Goal: Task Accomplishment & Management: Use online tool/utility

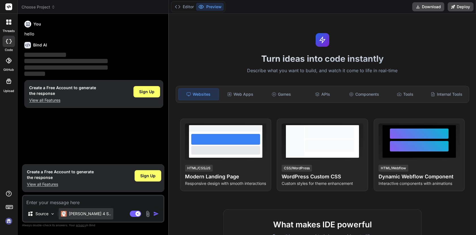
click at [81, 214] on p "Claude 4 S.." at bounding box center [90, 214] width 42 height 6
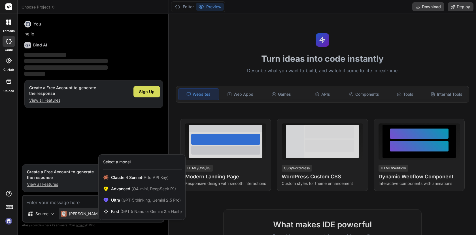
click at [76, 200] on div at bounding box center [238, 117] width 476 height 235
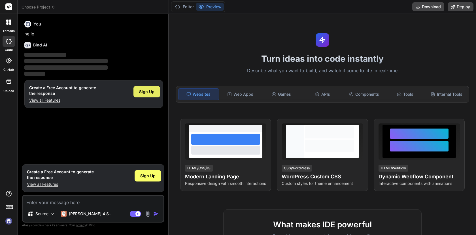
click at [152, 93] on span "Sign Up" at bounding box center [146, 92] width 15 height 6
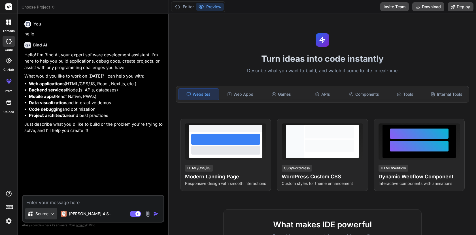
click at [45, 218] on div "Source" at bounding box center [41, 213] width 32 height 11
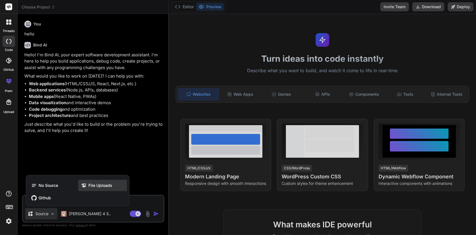
click at [85, 185] on icon at bounding box center [84, 186] width 6 height 6
type textarea "x"
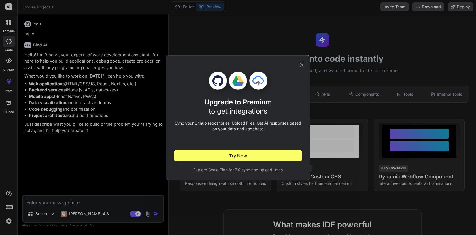
click at [301, 65] on icon at bounding box center [302, 65] width 6 height 6
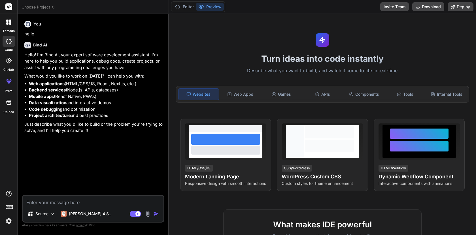
click at [56, 204] on textarea at bounding box center [93, 201] width 140 height 10
click at [61, 198] on textarea at bounding box center [93, 201] width 140 height 10
paste textarea "Crie uma landing page moderna e responsiva para uma loja de baterias automotiva…"
type textarea "Crie uma landing page moderna e responsiva para uma loja de baterias automotiva…"
type textarea "x"
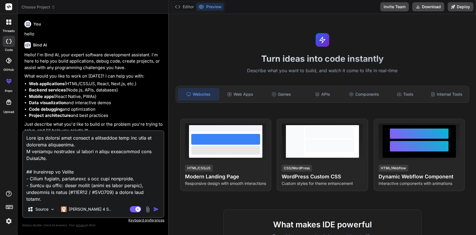
scroll to position [374, 0]
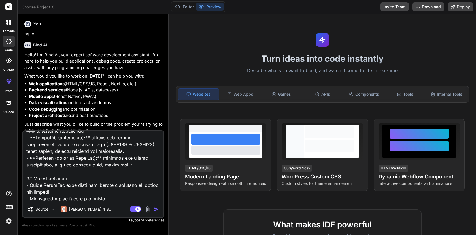
type textarea "Crie uma landing page moderna e responsiva para uma loja de baterias automotiva…"
click at [154, 208] on img "button" at bounding box center [156, 209] width 6 height 6
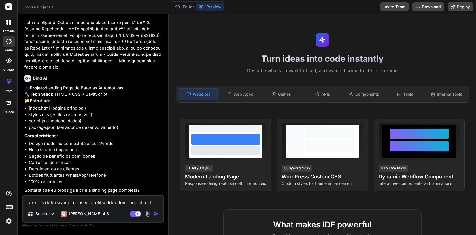
scroll to position [300, 0]
type textarea "x"
click at [56, 201] on textarea at bounding box center [93, 201] width 140 height 10
type textarea "s"
type textarea "x"
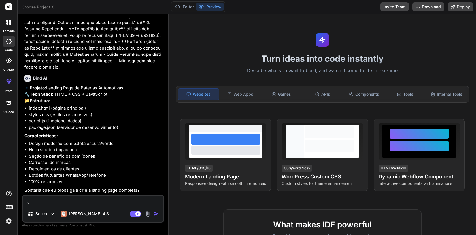
type textarea "si"
type textarea "x"
type textarea "sim"
type textarea "x"
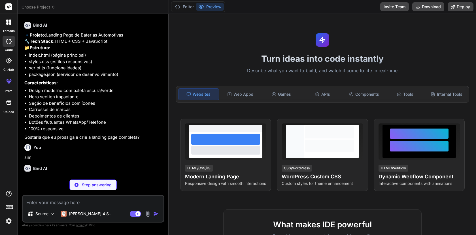
scroll to position [359, 0]
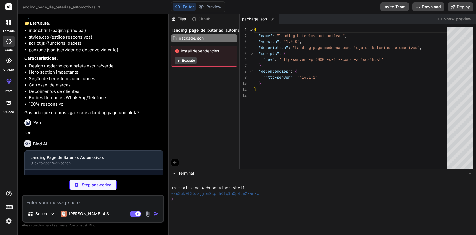
click at [188, 61] on button "Execute" at bounding box center [186, 60] width 22 height 7
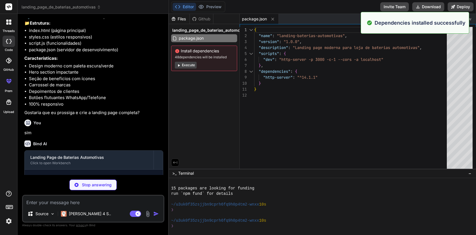
scroll to position [54, 0]
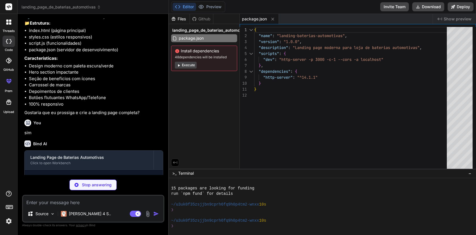
click at [186, 66] on button "Execute" at bounding box center [186, 65] width 22 height 7
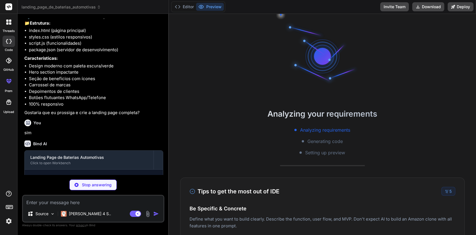
scroll to position [134, 0]
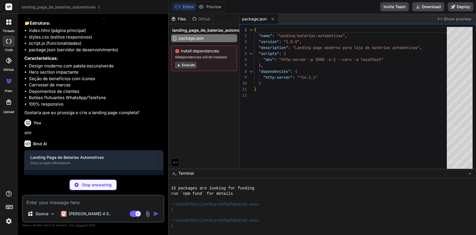
type textarea "x"
type textarea "</html>"
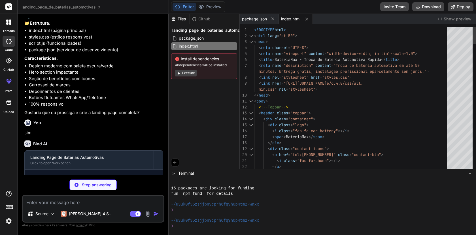
type textarea "x"
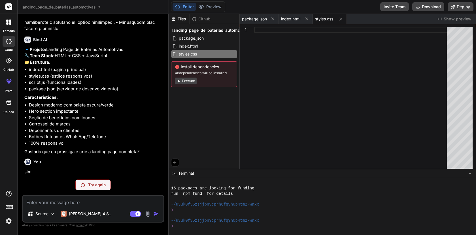
click at [99, 186] on p "Try again" at bounding box center [97, 185] width 18 height 6
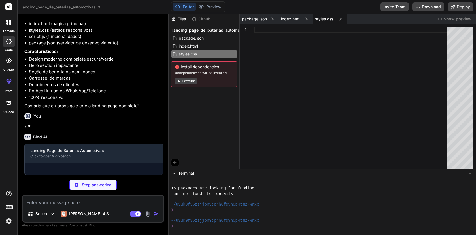
scroll to position [378, 0]
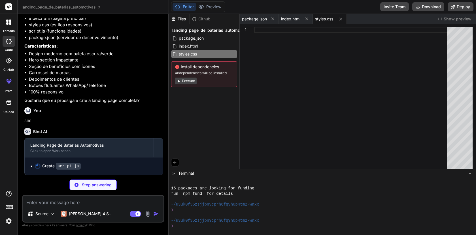
type textarea "x"
type textarea "}); // Preloader simples window.addEventListener('load', () => { document.body.…"
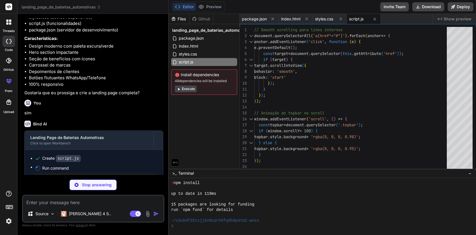
scroll to position [274, 0]
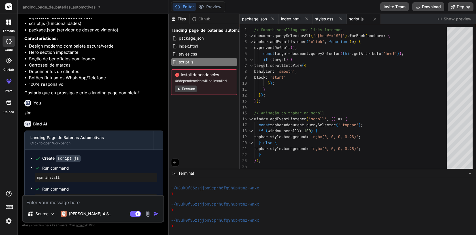
click at [190, 89] on button "Execute" at bounding box center [186, 89] width 22 height 7
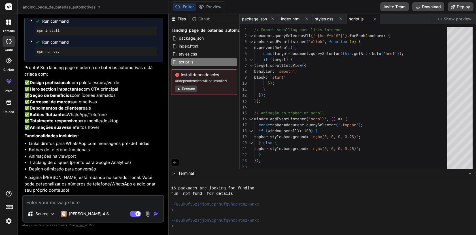
scroll to position [582, 0]
click at [192, 89] on button "Execute" at bounding box center [186, 89] width 22 height 7
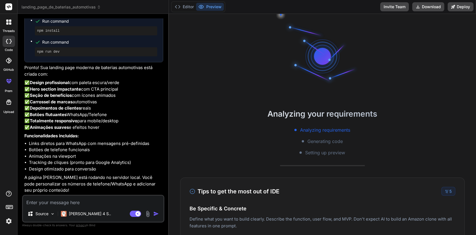
scroll to position [419, 0]
type textarea "x"
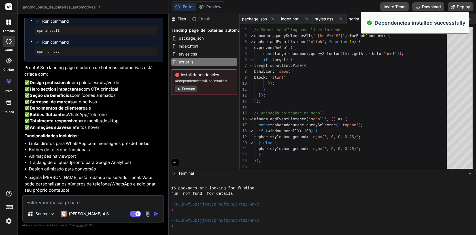
scroll to position [436, 0]
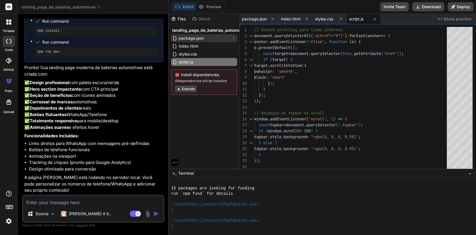
click at [194, 36] on span "package.json" at bounding box center [191, 38] width 26 height 7
type textarea "}"
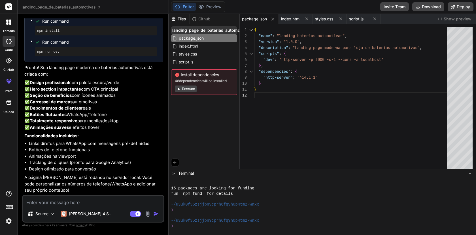
click at [197, 30] on span "landing_page_de_baterias_automotivas" at bounding box center [210, 30] width 77 height 6
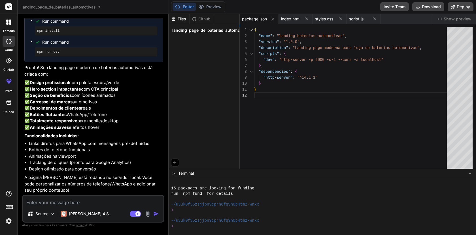
click at [194, 27] on div "landing_page_de_baterias_automotivas" at bounding box center [204, 30] width 66 height 8
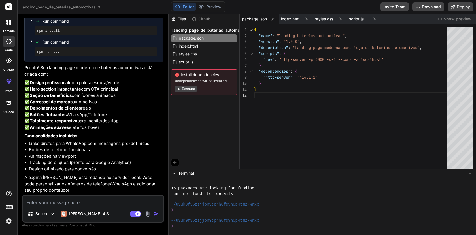
click at [198, 18] on div "Github" at bounding box center [201, 19] width 23 height 6
click at [182, 20] on div "Files" at bounding box center [179, 19] width 21 height 6
click at [189, 7] on button "Editor" at bounding box center [184, 7] width 24 height 8
click at [97, 206] on textarea at bounding box center [93, 201] width 140 height 10
type textarea "c"
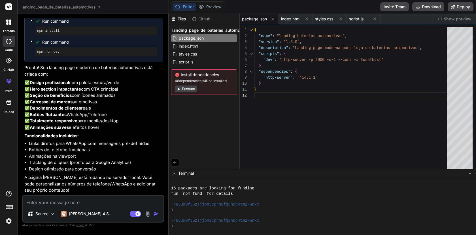
type textarea "x"
type textarea "co"
type textarea "x"
type textarea "com"
type textarea "x"
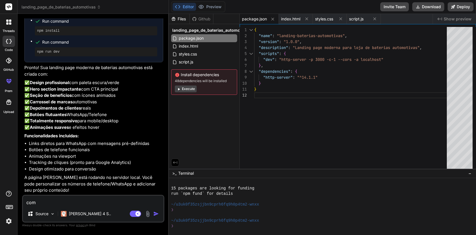
type textarea "como"
type textarea "x"
type textarea "como"
type textarea "x"
type textarea "como e"
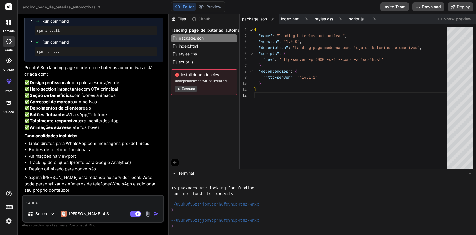
type textarea "x"
type textarea "como eu"
type textarea "x"
type textarea "como eu"
type textarea "x"
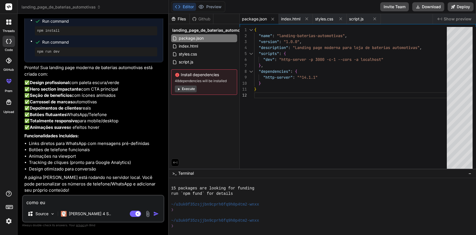
type textarea "como eu v"
type textarea "x"
type textarea "como eu ve"
type textarea "x"
type textarea "como eu vej"
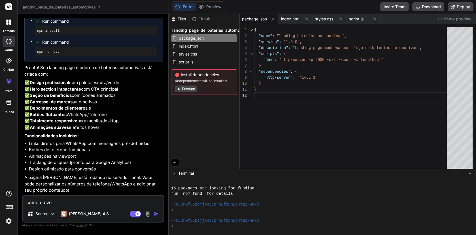
type textarea "x"
type textarea "como eu vejo"
type textarea "x"
type textarea "como eu vejo"
type textarea "x"
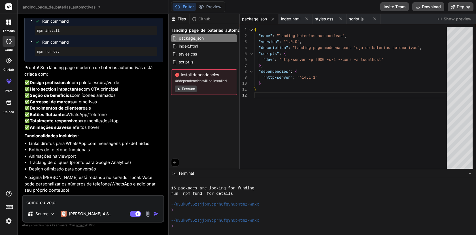
type textarea "como eu vejo a"
type textarea "x"
type textarea "como eu vejo a"
type textarea "x"
type textarea "como eu vejo a l"
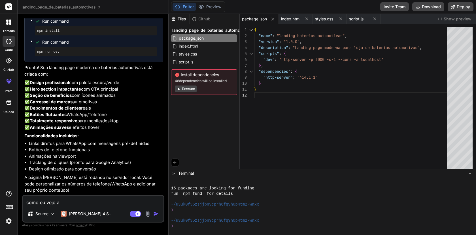
type textarea "x"
type textarea "como eu vejo a la"
type textarea "x"
type textarea "como eu vejo a lan"
type textarea "x"
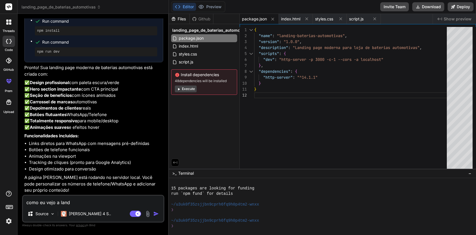
type textarea "como eu vejo a landi"
type textarea "x"
type textarea "como eu vejo a landin"
type textarea "x"
type textarea "como eu vejo a landing"
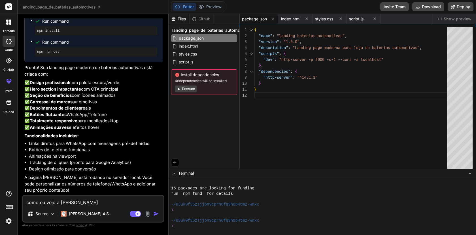
type textarea "x"
type textarea "como eu vejo a landing"
type textarea "x"
type textarea "como eu vejo a landing p"
type textarea "x"
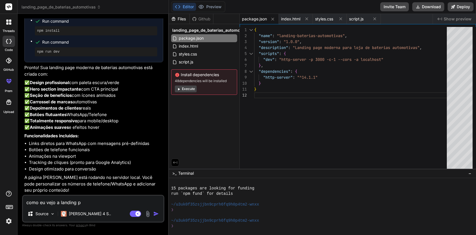
type textarea "como eu vejo a landing pa"
type textarea "x"
type textarea "como eu vejo a landing pag"
type textarea "x"
type textarea "como eu vejo a landing page"
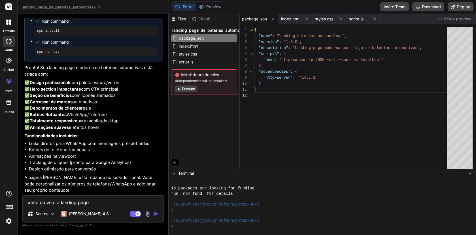
type textarea "x"
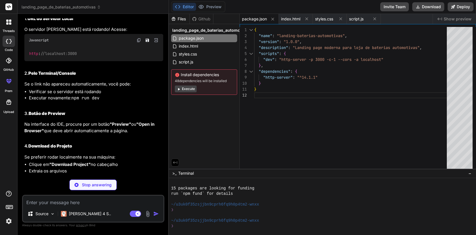
scroll to position [754, 0]
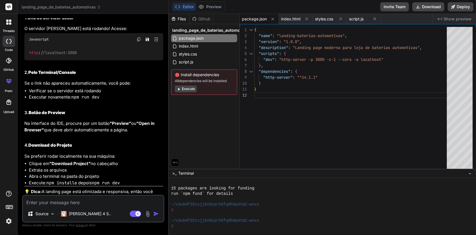
type textarea "x"
click at [140, 42] on img at bounding box center [139, 39] width 5 height 5
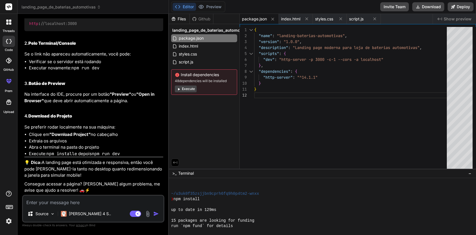
scroll to position [0, 0]
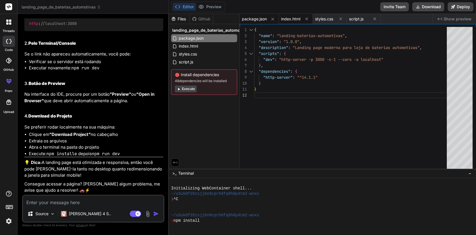
click at [295, 18] on span "index.html" at bounding box center [290, 19] width 19 height 6
type textarea "</html>"
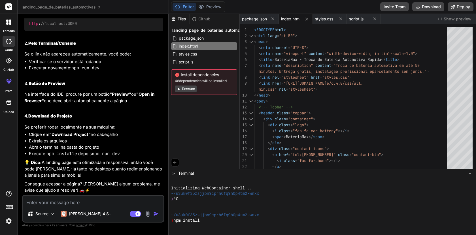
scroll to position [840, 0]
click at [80, 200] on textarea at bounding box center [93, 201] width 140 height 10
type textarea "b"
type textarea "x"
type textarea "bo"
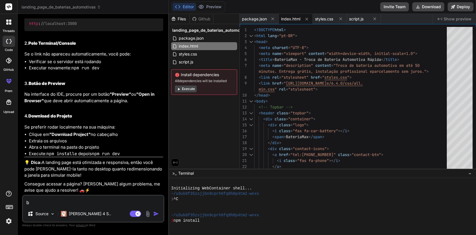
type textarea "x"
type textarea "bot"
type textarea "x"
type textarea "bota"
type textarea "x"
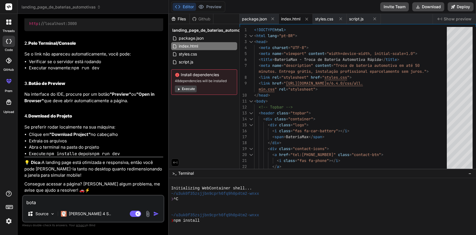
type textarea "botao"
type textarea "x"
type textarea "botao"
type textarea "x"
type textarea "botao p"
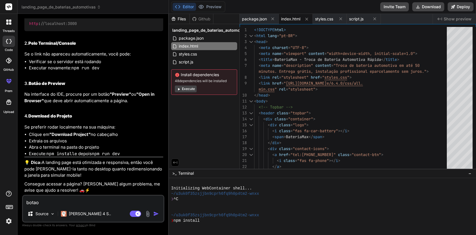
type textarea "x"
type textarea "botao pr"
type textarea "x"
type textarea "botao pre"
type textarea "x"
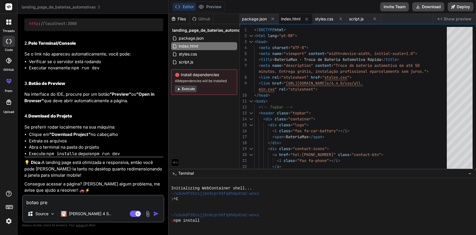
type textarea "botao prev"
type textarea "x"
type textarea "botao previ"
type textarea "x"
type textarea "botao previe"
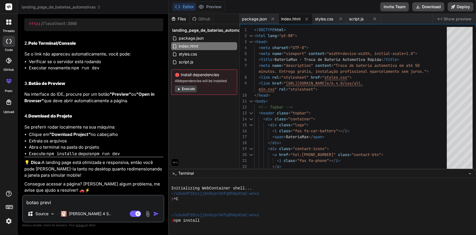
type textarea "x"
type textarea "botao preview"
type textarea "x"
type textarea "botao preview"
type textarea "x"
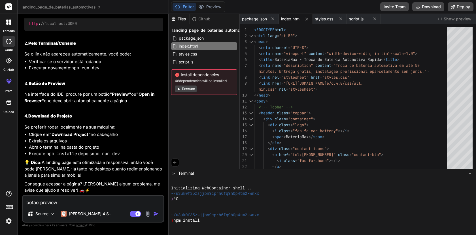
type textarea "botao preview d"
type textarea "x"
type textarea "botao preview di"
type textarea "x"
type textarea "botao preview diz"
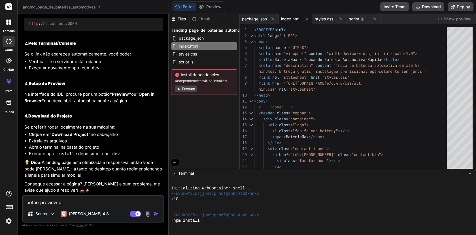
type textarea "x"
type textarea "botao preview diz"
type textarea "x"
type textarea "botao preview diz i"
type textarea "x"
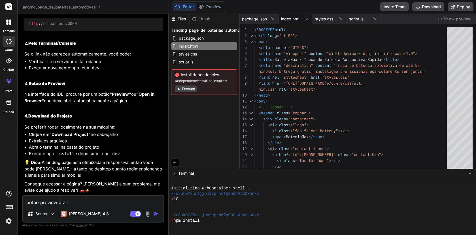
type textarea "botao preview diz is"
type textarea "x"
type textarea "botao preview diz iss"
type textarea "x"
type textarea "botao preview diz isso"
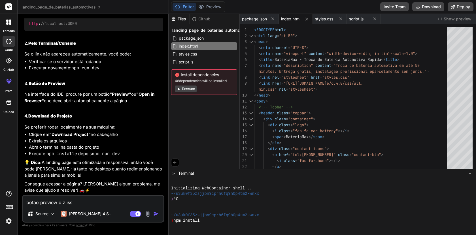
type textarea "x"
type textarea "botao preview diz isso"
type textarea "x"
click at [80, 203] on textarea "botao preview diz isso" at bounding box center [93, 201] width 140 height 10
paste textarea
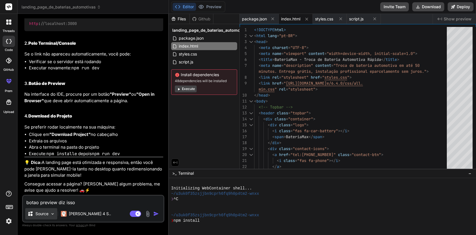
type textarea "botao preview diz isso"
click at [48, 214] on p "Source" at bounding box center [41, 214] width 13 height 6
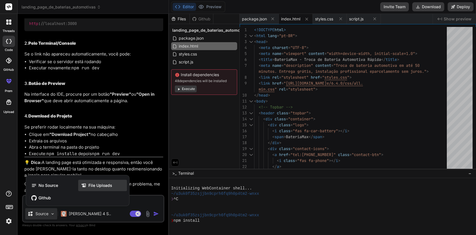
click at [114, 187] on div "File Uploads" at bounding box center [102, 185] width 49 height 11
type textarea "x"
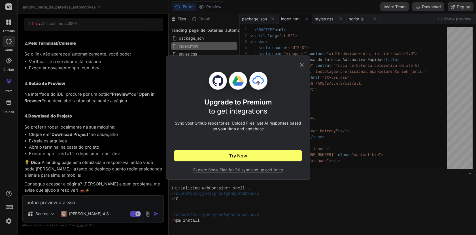
click at [303, 65] on icon at bounding box center [302, 65] width 6 height 6
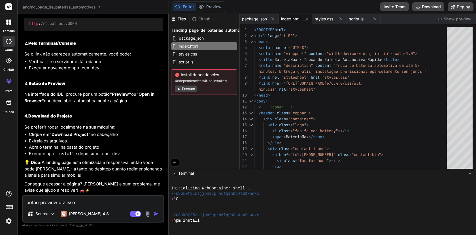
click at [97, 202] on textarea "botao preview diz isso" at bounding box center [93, 201] width 140 height 10
click at [86, 204] on textarea "botao preview diz isso" at bounding box center [93, 201] width 140 height 10
type textarea "botao preview diz isso"
type textarea "x"
type textarea "botao preview diz iss"
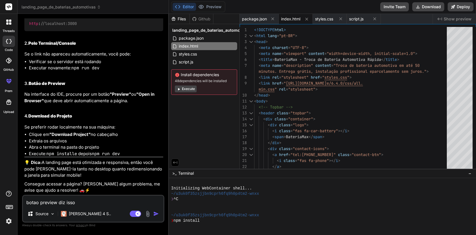
type textarea "x"
type textarea "botao preview diz is"
type textarea "x"
type textarea "botao preview diz i"
type textarea "x"
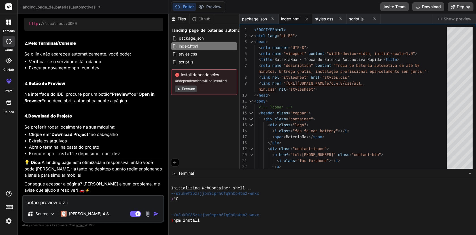
type textarea "botao preview diz"
type textarea "x"
type textarea "botao preview diz q"
type textarea "x"
type textarea "botao preview diz q"
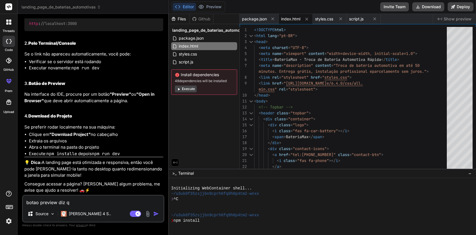
type textarea "x"
type textarea "botao preview diz q o"
type textarea "x"
type textarea "botao preview diz q o"
type textarea "x"
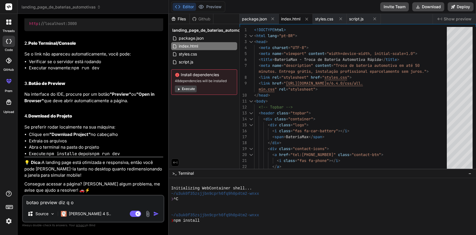
type textarea "botao preview diz q o p"
type textarea "x"
type textarea "botao preview diz q o pr"
type textarea "x"
type textarea "botao preview diz q o pro"
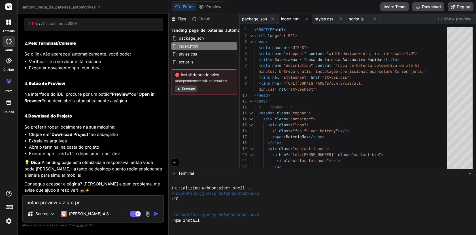
type textarea "x"
type textarea "botao preview diz q o proj"
type textarea "x"
type textarea "botao preview diz q o proje"
type textarea "x"
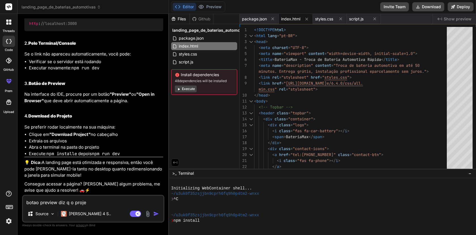
type textarea "botao preview diz q o projet"
type textarea "x"
type textarea "botao preview diz q o projeto"
type textarea "x"
type textarea "botao preview diz q o projeto"
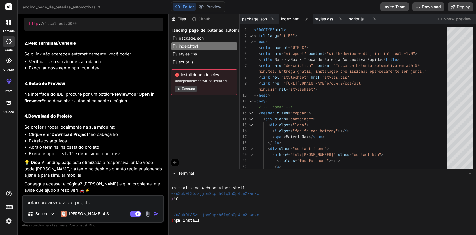
type textarea "x"
type textarea "botao preview diz q o projeto e"
type textarea "x"
type textarea "botao preview diz q o projeto es"
type textarea "x"
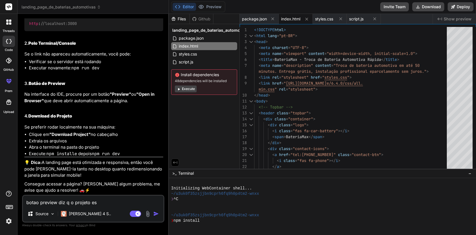
type textarea "botao preview diz q o projeto est"
type textarea "x"
type textarea "botao preview diz q o projeto est"
type textarea "x"
type textarea "botao preview diz q o projeto est"
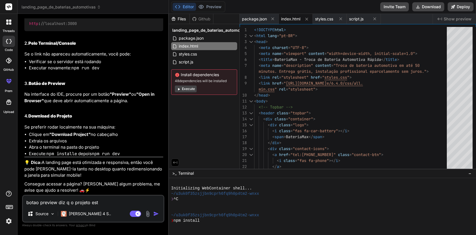
type textarea "x"
type textarea "botao preview diz q o projeto esta"
type textarea "x"
type textarea "botao preview diz q o projeto esta"
type textarea "x"
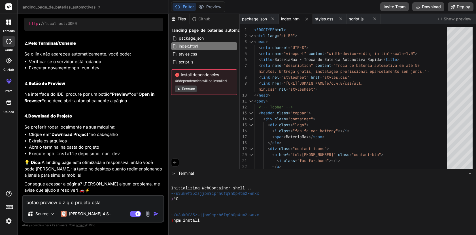
type textarea "botao preview diz q o projeto esta s"
type textarea "x"
type textarea "botao preview diz q o projeto esta se"
type textarea "x"
type textarea "botao preview diz q o projeto esta sen"
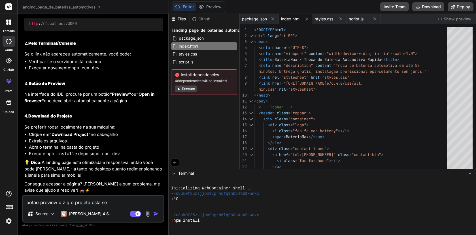
type textarea "x"
type textarea "botao preview diz q o projeto esta send"
type textarea "x"
type textarea "botao preview diz q o projeto esta sendo"
type textarea "x"
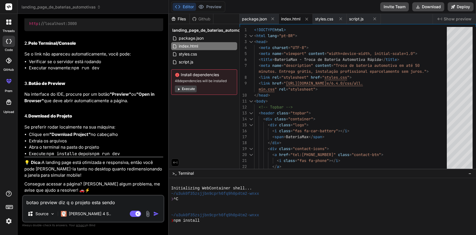
type textarea "botao preview diz q o projeto esta sendo"
type textarea "x"
type textarea "botao preview diz q o projeto esta sendo g"
type textarea "x"
type textarea "botao preview diz q o projeto esta sendo ge"
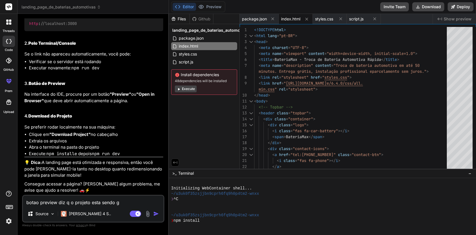
type textarea "x"
type textarea "botao preview diz q o projeto esta sendo ger"
type textarea "x"
type textarea "botao preview diz q o projeto esta sendo gera"
type textarea "x"
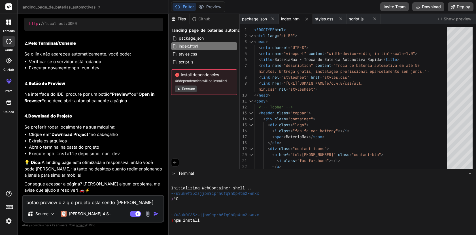
type textarea "botao preview diz q o projeto esta sendo gerad"
type textarea "x"
type textarea "botao preview diz q o projeto esta sendo gerado"
type textarea "x"
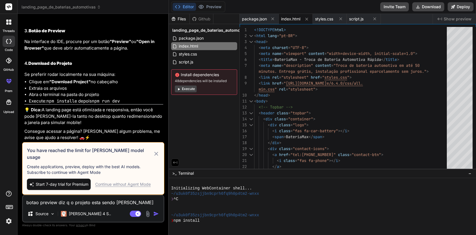
type textarea "botao preview diz q o projeto esta sendo gerado"
click at [129, 182] on div "Continue without Agent Mode" at bounding box center [123, 185] width 56 height 6
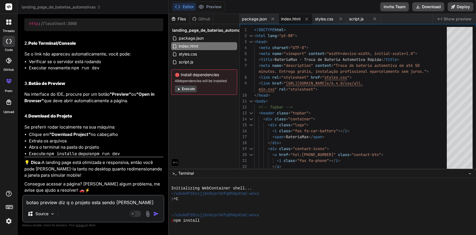
click at [157, 215] on img "button" at bounding box center [156, 214] width 6 height 6
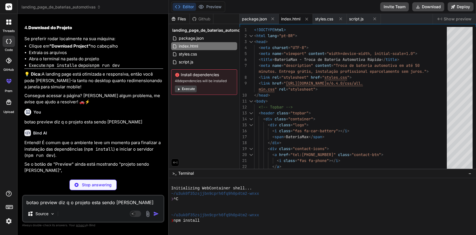
scroll to position [899, 0]
type textarea "x"
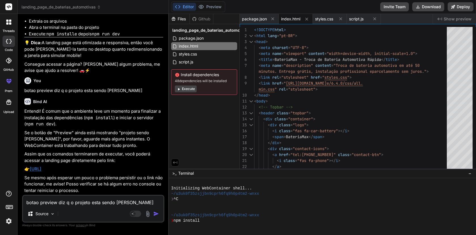
scroll to position [960, 0]
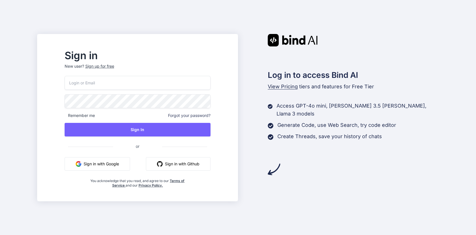
click at [114, 67] on div "Sign up for free" at bounding box center [99, 66] width 29 height 6
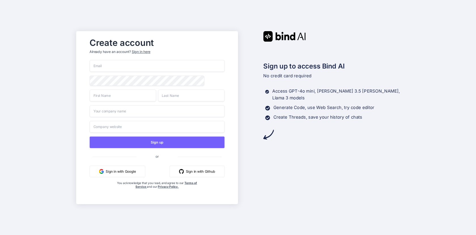
click at [120, 69] on input "email" at bounding box center [157, 66] width 135 height 12
type input "a"
type input "r"
click at [117, 171] on button "Sign in with Google" at bounding box center [118, 171] width 56 height 12
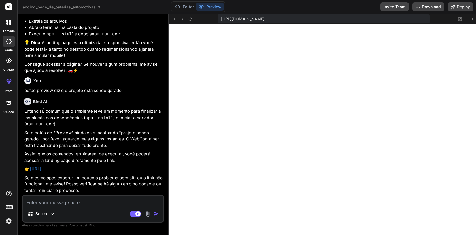
scroll to position [204, 0]
click at [216, 10] on button "Preview" at bounding box center [210, 7] width 28 height 8
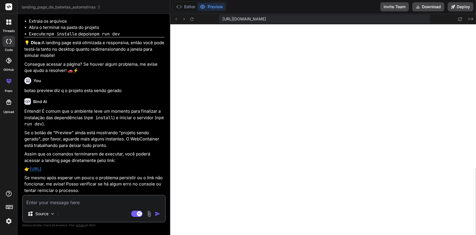
scroll to position [979, 0]
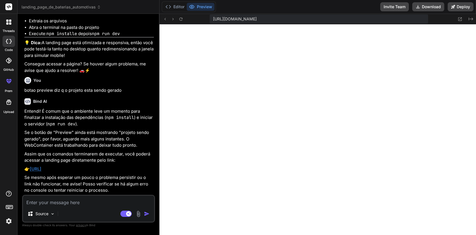
drag, startPoint x: 168, startPoint y: 47, endPoint x: 148, endPoint y: 45, distance: 20.5
click at [148, 45] on div "Bind AI Web Search Created with Pixso. Code Generator You Bind AI 🔹 Projeto: La…" at bounding box center [89, 124] width 142 height 221
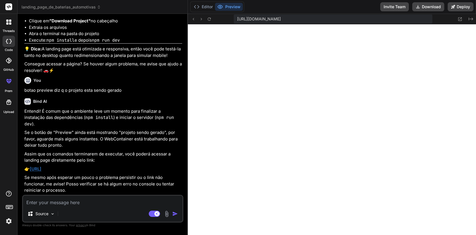
drag, startPoint x: 159, startPoint y: 38, endPoint x: 175, endPoint y: 33, distance: 16.5
click at [175, 33] on div "Bind AI Web Search Created with Pixso. Code Generator You Bind AI 🔹 Projeto: La…" at bounding box center [103, 124] width 170 height 221
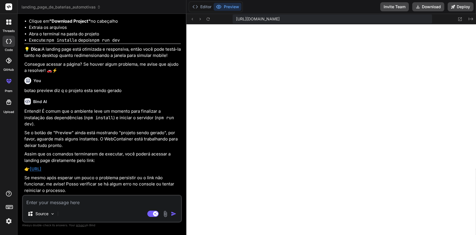
click at [7, 83] on icon at bounding box center [8, 81] width 7 height 7
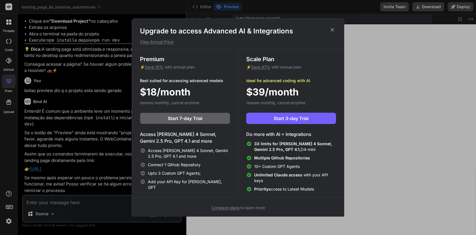
click at [331, 29] on icon at bounding box center [332, 30] width 6 height 6
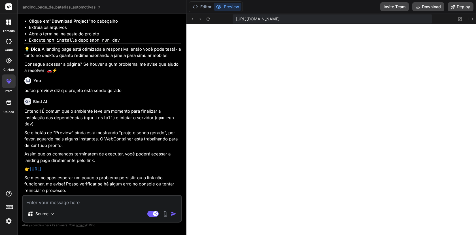
click at [6, 25] on div at bounding box center [9, 22] width 12 height 12
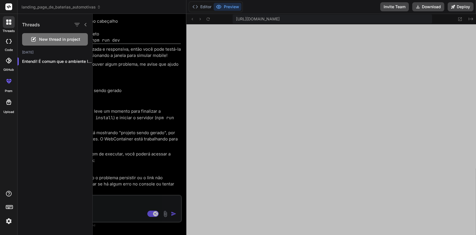
click at [8, 44] on div at bounding box center [9, 41] width 12 height 11
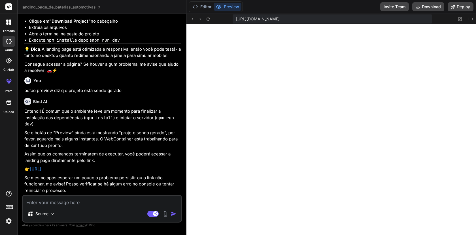
click at [10, 208] on rect at bounding box center [9, 206] width 7 height 3
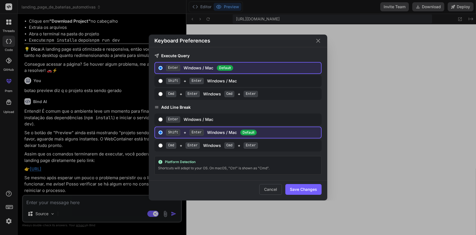
click at [10, 208] on div "Keyboard Preferences Execute Query Enter Windows / Mac Default Shift + Enter Wi…" at bounding box center [238, 117] width 476 height 235
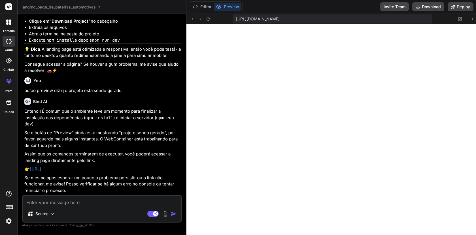
click at [10, 223] on img at bounding box center [9, 221] width 10 height 10
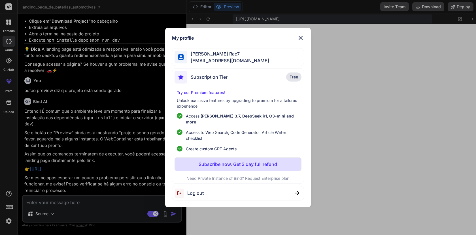
click at [10, 223] on div "My profile Rafael Rac7 trafegopagorac7@gmail.com Subscription Tier Free Try our…" at bounding box center [238, 117] width 476 height 235
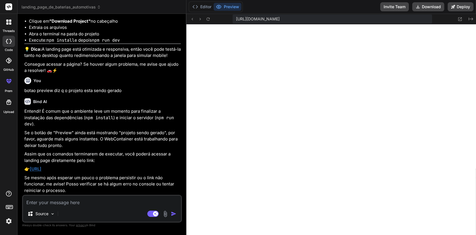
click at [10, 223] on img at bounding box center [9, 221] width 10 height 10
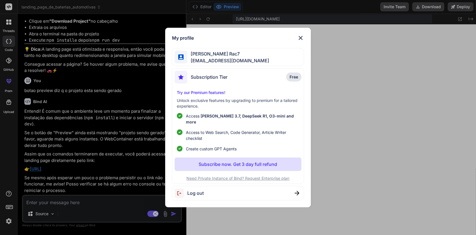
click at [303, 40] on img at bounding box center [300, 38] width 7 height 7
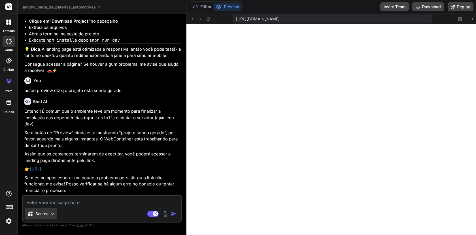
click at [48, 214] on p "Source" at bounding box center [41, 214] width 13 height 6
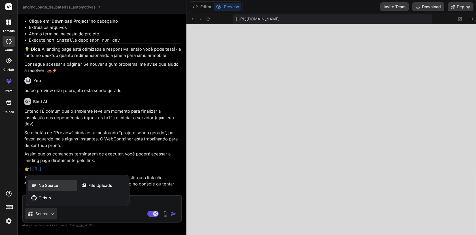
click at [48, 189] on div "No Source" at bounding box center [52, 185] width 49 height 11
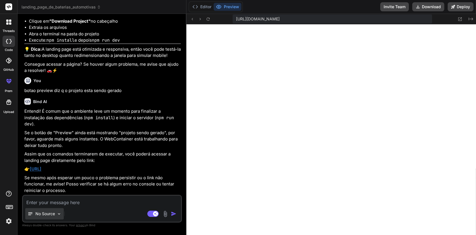
click at [47, 214] on p "No Source" at bounding box center [45, 214] width 20 height 6
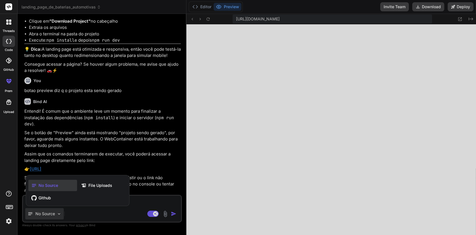
click at [7, 104] on icon at bounding box center [8, 102] width 5 height 5
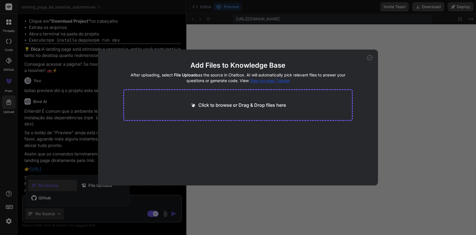
click at [14, 68] on div "Add Files to Knowledge Base After uploading, select File Uploads as the source …" at bounding box center [238, 117] width 476 height 235
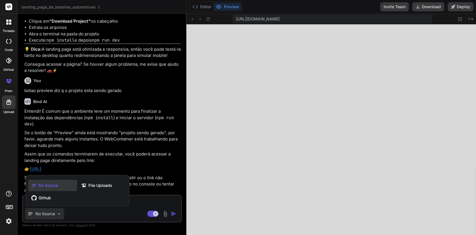
click at [74, 208] on div at bounding box center [238, 117] width 476 height 235
type textarea "x"
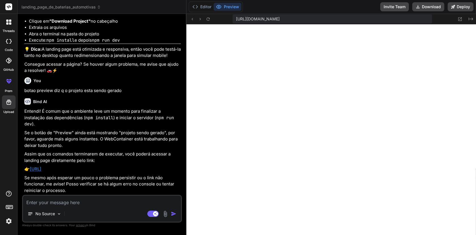
click at [69, 205] on textarea at bounding box center [102, 201] width 158 height 10
type textarea "p"
type textarea "x"
type textarea "pr"
type textarea "x"
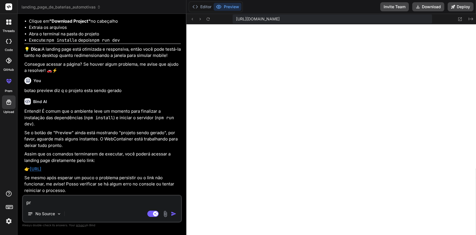
type textarea "pre"
type textarea "x"
type textarea "prec"
type textarea "x"
type textarea "preci"
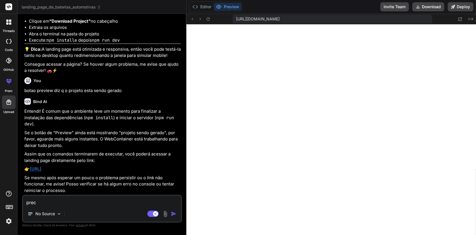
type textarea "x"
type textarea "precis"
type textarea "x"
type textarea "preciso"
type textarea "x"
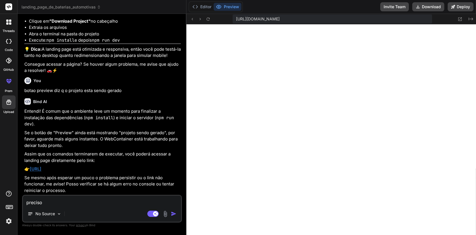
type textarea "preciso"
type textarea "x"
type textarea "preciso d"
type textarea "x"
type textarea "preciso de"
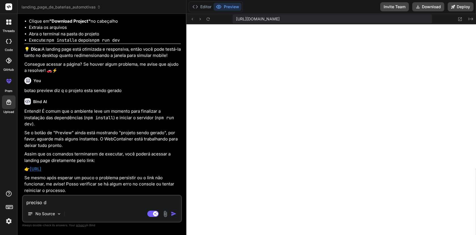
type textarea "x"
type textarea "preciso de"
type textarea "x"
type textarea "preciso de u"
type textarea "x"
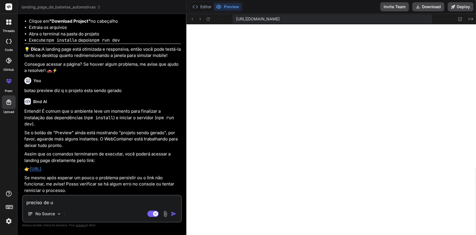
type textarea "preciso de um"
type textarea "x"
type textarea "preciso de um"
type textarea "x"
type textarea "preciso de um d"
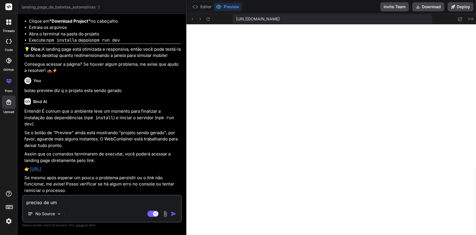
type textarea "x"
type textarea "preciso de um de"
type textarea "x"
type textarea "preciso de um des"
type textarea "x"
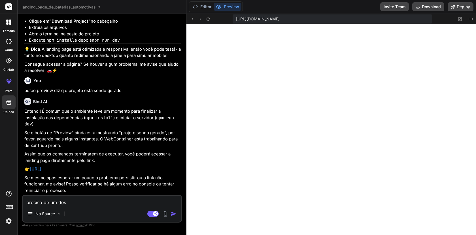
type textarea "preciso de um desi"
type textarea "x"
type textarea "preciso de um desig"
type textarea "x"
type textarea "preciso de um design"
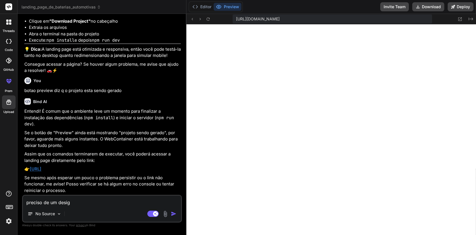
type textarea "x"
type textarea "preciso de um design"
type textarea "x"
type textarea "preciso de um design i"
type textarea "x"
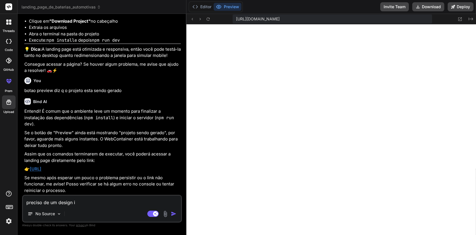
type textarea "preciso de um design in"
type textarea "x"
type textarea "preciso de um design ino"
type textarea "x"
type textarea "preciso de um design inov"
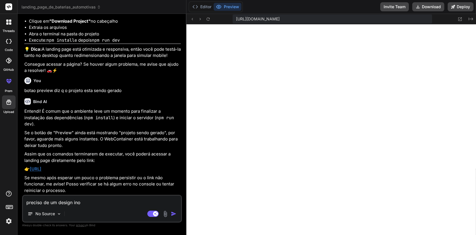
type textarea "x"
type textarea "preciso de um design inova"
type textarea "x"
type textarea "preciso de um design inovad"
type textarea "x"
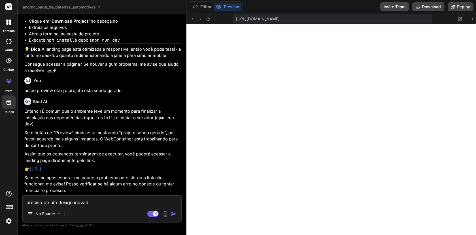
type textarea "preciso de um design inovado"
type textarea "x"
type textarea "preciso de um design inovador"
type textarea "x"
type textarea "preciso de um design inovador"
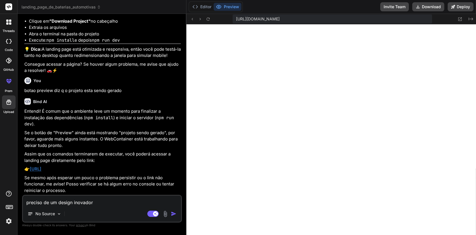
type textarea "x"
type textarea "preciso de um design inovador n"
type textarea "x"
type textarea "preciso de um design inovador na"
type textarea "x"
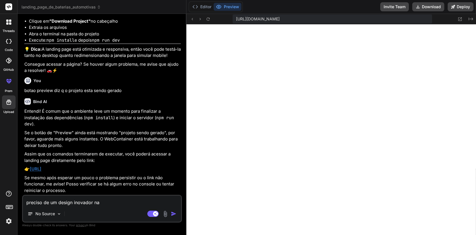
type textarea "preciso de um design inovador na"
type textarea "x"
type textarea "preciso de um design inovador na p"
type textarea "x"
type textarea "preciso de um design inovador na pa"
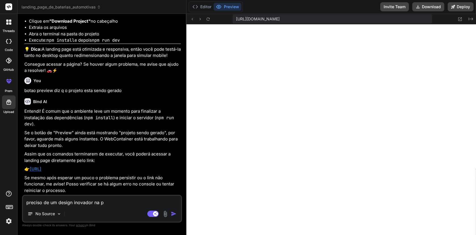
type textarea "x"
type textarea "preciso de um design inovador na pag"
type textarea "x"
type textarea "preciso de um design inovador na pagi"
type textarea "x"
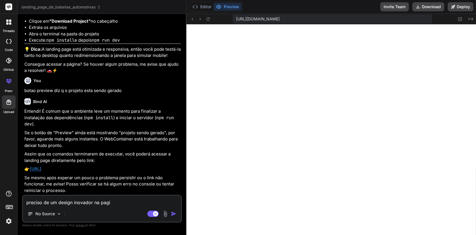
type textarea "preciso de um design inovador na pagin"
type textarea "x"
type textarea "preciso de um design inovador na pagina"
type textarea "x"
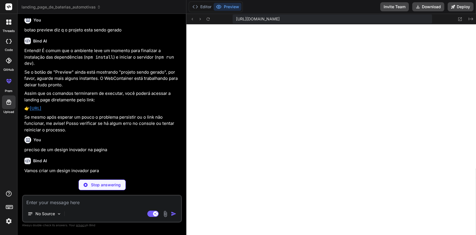
scroll to position [980, 0]
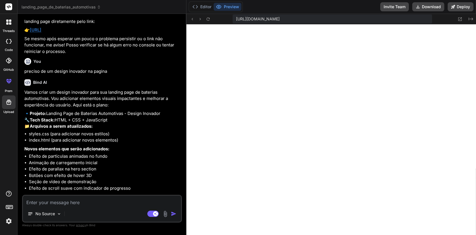
type textarea "x"
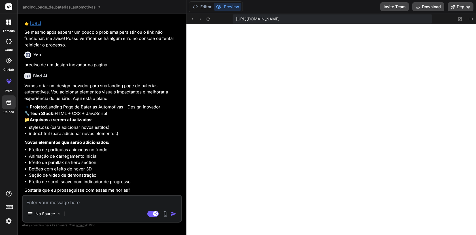
scroll to position [1067, 0]
type textarea "s"
type textarea "x"
type textarea "si"
type textarea "x"
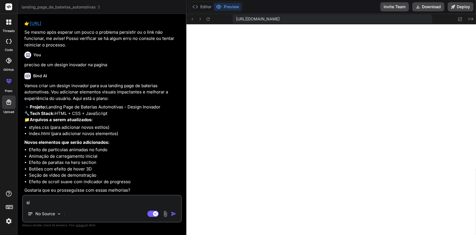
type textarea "sim"
type textarea "x"
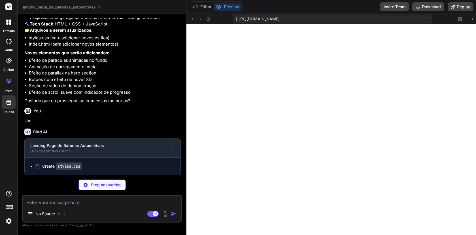
scroll to position [1156, 0]
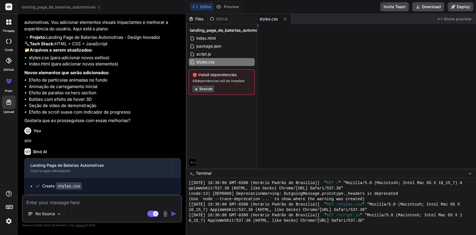
type textarea "x"
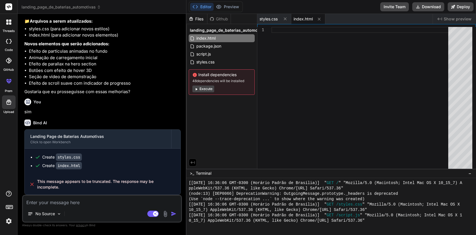
scroll to position [1166, 0]
click at [224, 6] on button "Preview" at bounding box center [228, 7] width 28 height 8
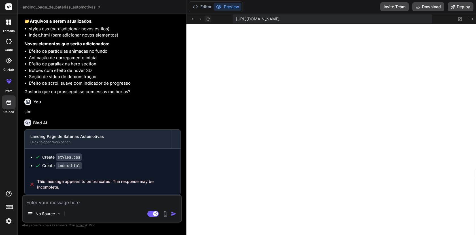
click at [208, 18] on icon at bounding box center [207, 18] width 3 height 3
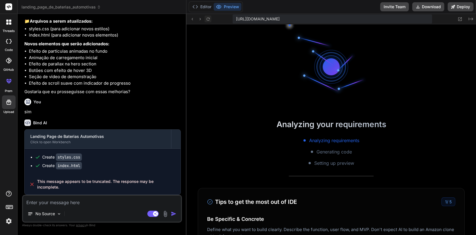
scroll to position [226, 0]
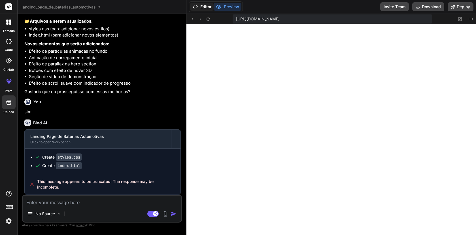
click at [201, 7] on button "Editor" at bounding box center [202, 7] width 24 height 8
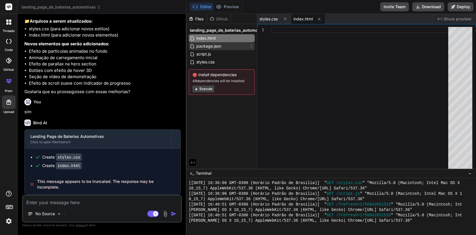
click at [206, 46] on span "package.json" at bounding box center [209, 46] width 26 height 7
type textarea "}"
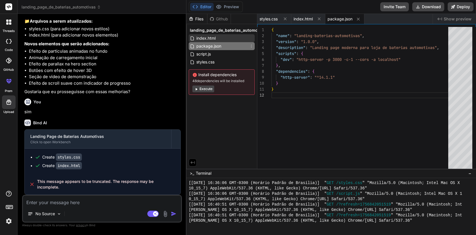
type textarea "x"
click at [208, 37] on span "index.html" at bounding box center [206, 38] width 20 height 7
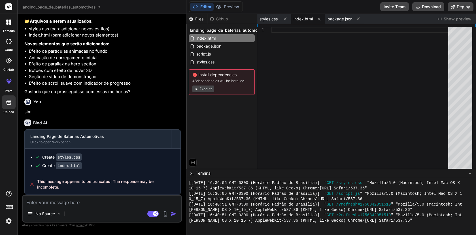
scroll to position [1166, 0]
click at [84, 204] on textarea at bounding box center [102, 201] width 158 height 10
type textarea "c"
type textarea "x"
type textarea "co"
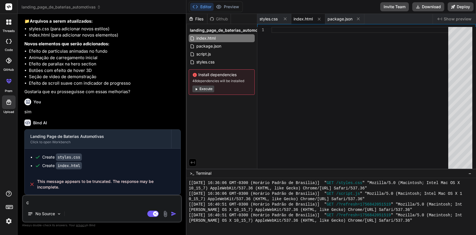
type textarea "x"
type textarea "con"
type textarea "x"
type textarea "cont"
type textarea "x"
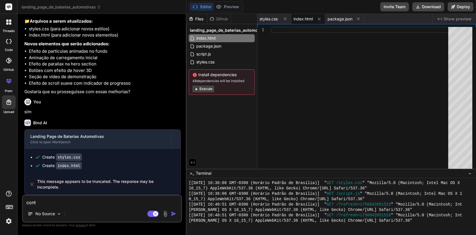
type textarea "conti"
type textarea "x"
type textarea "contin"
type textarea "x"
type textarea "continu"
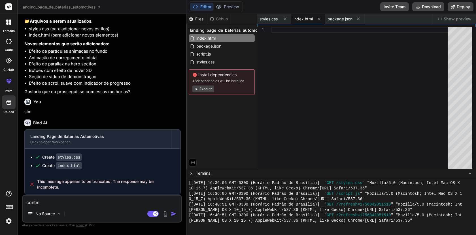
type textarea "x"
type textarea "continue"
type textarea "x"
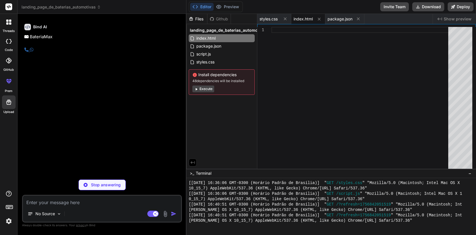
scroll to position [1305, 0]
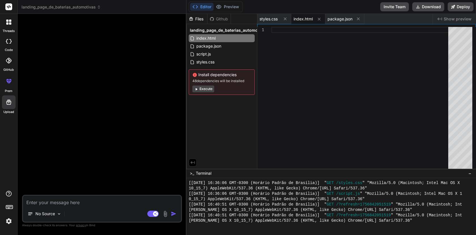
type textarea "x"
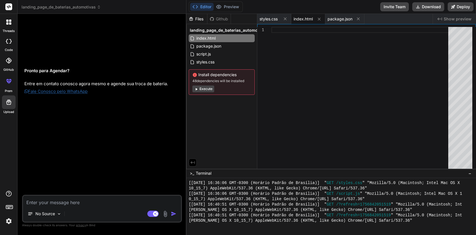
scroll to position [2687, 0]
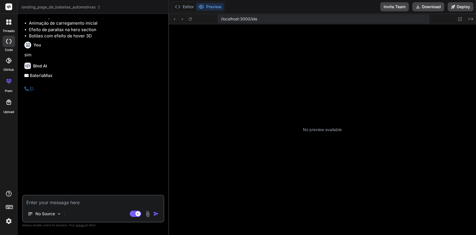
scroll to position [183, 0]
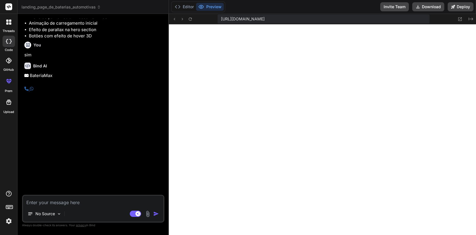
type textarea "x"
click at [8, 23] on icon at bounding box center [7, 23] width 2 height 2
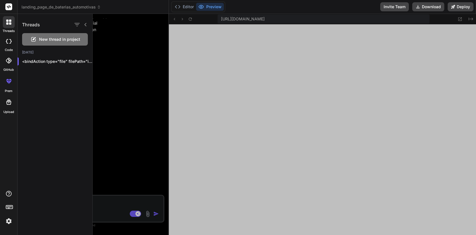
click at [12, 6] on rect at bounding box center [8, 6] width 7 height 7
click at [9, 6] on icon at bounding box center [9, 6] width 4 height 3
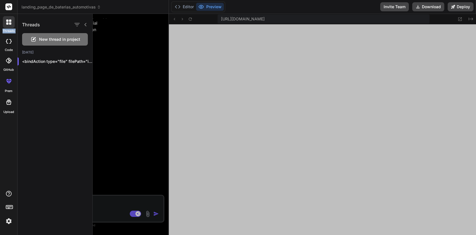
click at [9, 6] on icon at bounding box center [9, 6] width 4 height 3
click at [35, 142] on div "Threads New thread in project Today <bindAction type="file" filePath="index.htm…" at bounding box center [55, 124] width 75 height 221
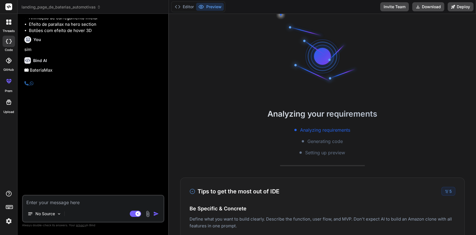
scroll to position [724, 0]
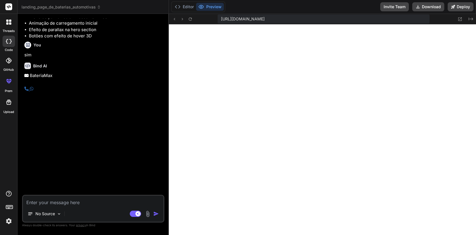
scroll to position [183, 0]
type textarea "x"
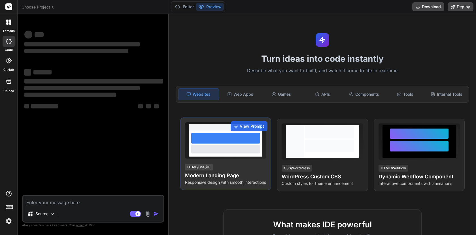
click at [253, 142] on div at bounding box center [225, 138] width 69 height 11
click at [255, 126] on span "View Prompt" at bounding box center [252, 126] width 24 height 6
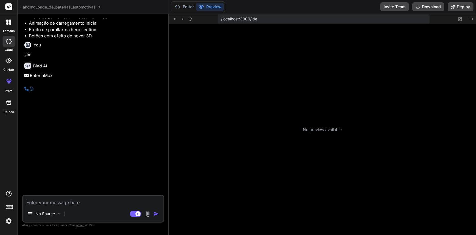
scroll to position [183, 0]
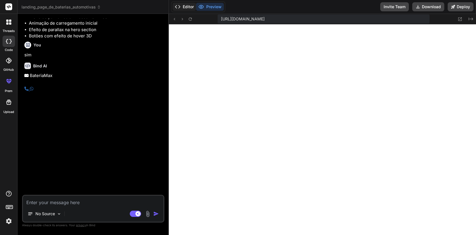
click at [184, 7] on button "Editor" at bounding box center [184, 7] width 24 height 8
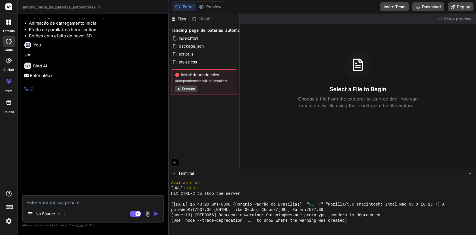
click at [10, 8] on rect at bounding box center [8, 6] width 7 height 7
click at [9, 22] on icon at bounding box center [8, 22] width 5 height 5
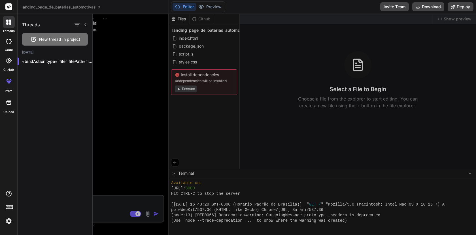
click at [49, 39] on span "New thread in project" at bounding box center [59, 40] width 41 height 6
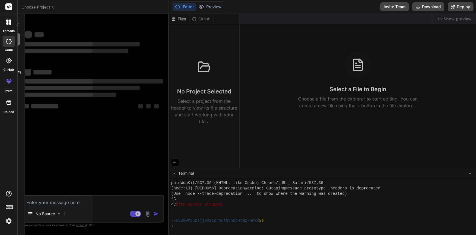
scroll to position [210, 0]
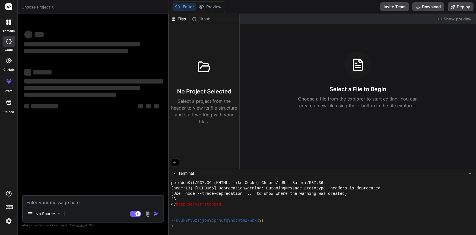
type textarea "x"
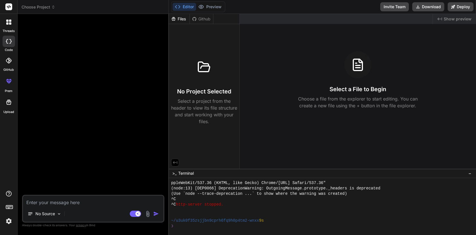
click at [51, 9] on span "Choose Project" at bounding box center [39, 7] width 34 height 6
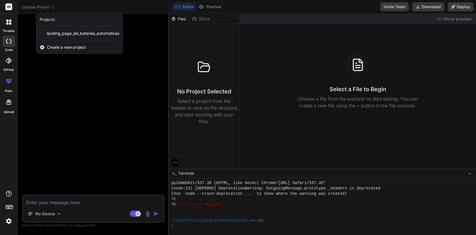
click at [59, 47] on span "Create a new project" at bounding box center [66, 47] width 39 height 6
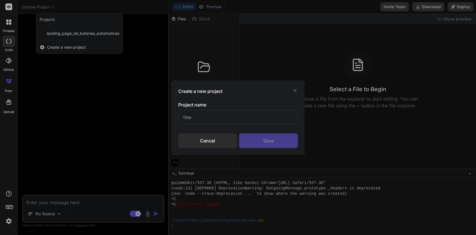
click at [223, 118] on input "text" at bounding box center [238, 117] width 120 height 14
type input "teste"
click at [282, 139] on div "Save" at bounding box center [268, 140] width 59 height 15
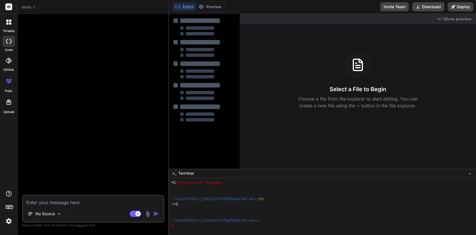
click at [443, 21] on div "Created with Pixso. Show preview" at bounding box center [454, 19] width 43 height 10
type textarea "x"
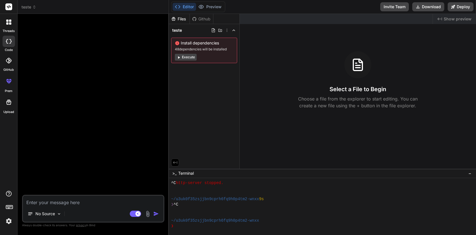
click at [440, 20] on icon "Created with Pixso." at bounding box center [439, 19] width 5 height 5
click at [459, 17] on span "Show preview" at bounding box center [458, 19] width 28 height 6
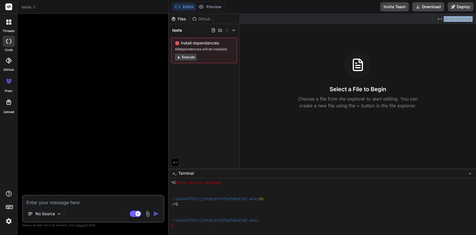
click at [459, 17] on span "Show preview" at bounding box center [458, 19] width 28 height 6
click at [5, 25] on div at bounding box center [9, 22] width 12 height 12
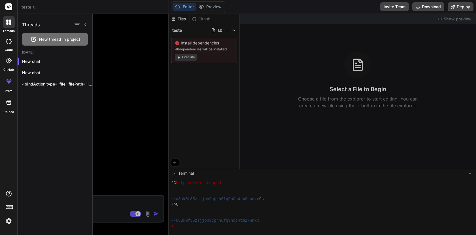
click at [7, 10] on rect at bounding box center [8, 6] width 7 height 7
click at [7, 9] on rect at bounding box center [8, 6] width 7 height 7
click at [257, 159] on div at bounding box center [284, 124] width 383 height 221
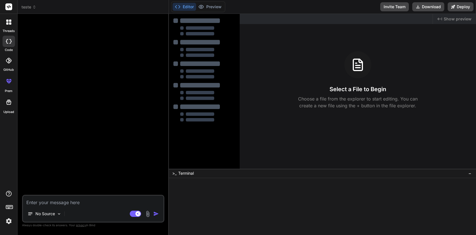
type textarea "x"
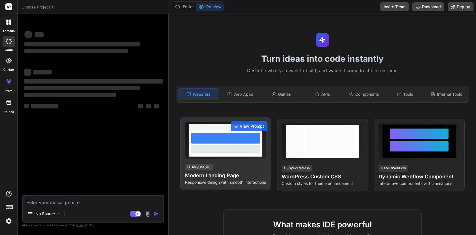
click at [213, 143] on div at bounding box center [225, 138] width 69 height 11
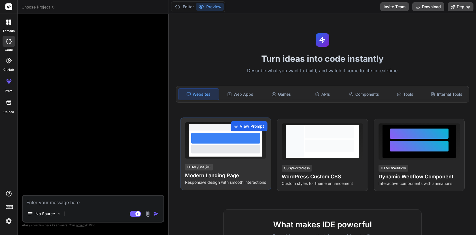
click at [237, 125] on icon at bounding box center [236, 126] width 4 height 3
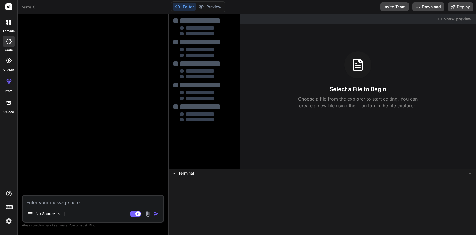
type textarea "x"
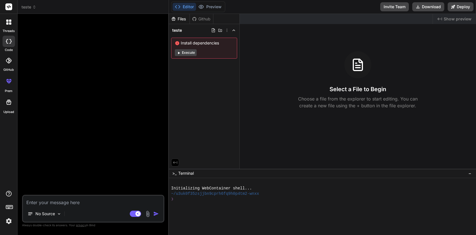
click at [255, 105] on div "Select a File to Begin Choose a file from the explorer to start editing. You ca…" at bounding box center [358, 80] width 236 height 58
click at [25, 7] on span "teste" at bounding box center [29, 7] width 15 height 6
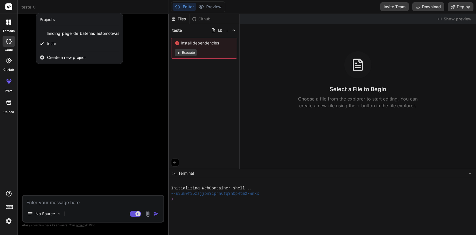
click at [61, 203] on div at bounding box center [238, 117] width 476 height 235
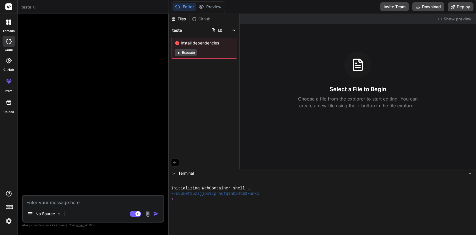
click at [61, 203] on textarea at bounding box center [93, 201] width 140 height 10
type textarea "q"
type textarea "x"
type textarea "qu"
type textarea "x"
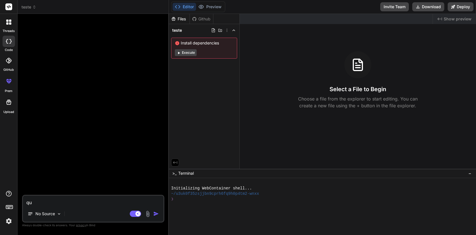
type textarea "que"
type textarea "x"
type textarea "quer"
type textarea "x"
type textarea "quero"
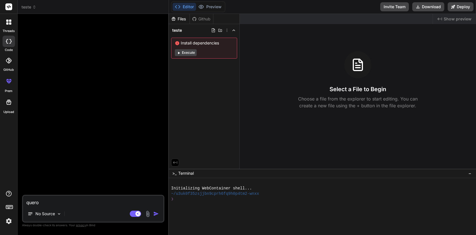
type textarea "x"
type textarea "quero"
type textarea "x"
type textarea "quero u"
type textarea "x"
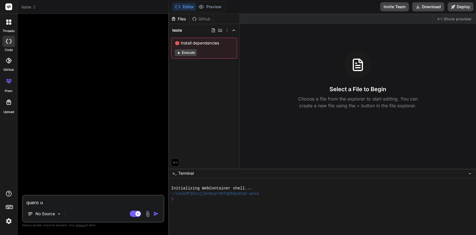
type textarea "quero um"
type textarea "x"
type textarea "quero uma"
type textarea "x"
type textarea "quero uma"
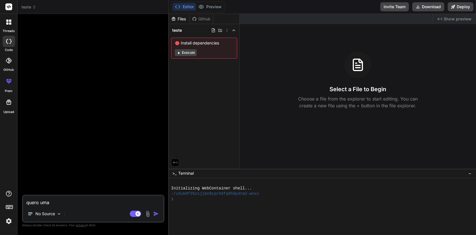
type textarea "x"
type textarea "quero uma p"
type textarea "x"
type textarea "quero uma pa"
type textarea "x"
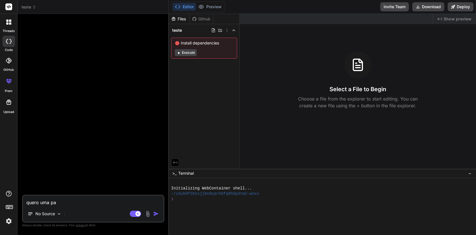
type textarea "quero uma pag"
type textarea "x"
type textarea "quero uma pagi"
type textarea "x"
type textarea "quero uma pagin"
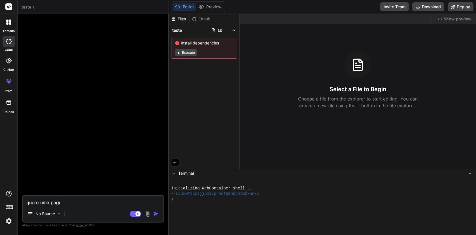
type textarea "x"
type textarea "quero uma pagina"
type textarea "x"
type textarea "quero uma pagina"
type textarea "x"
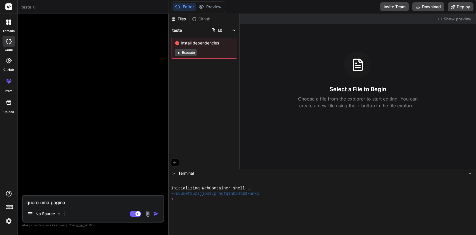
type textarea "quero uma pagina m"
type textarea "x"
type textarea "quero uma pagina mo"
type textarea "x"
type textarea "quero uma pagina mod"
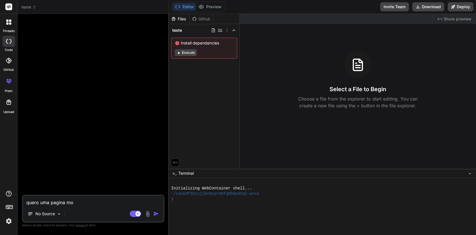
type textarea "x"
type textarea "quero uma pagina mode"
type textarea "x"
type textarea "quero uma pagina moder"
type textarea "x"
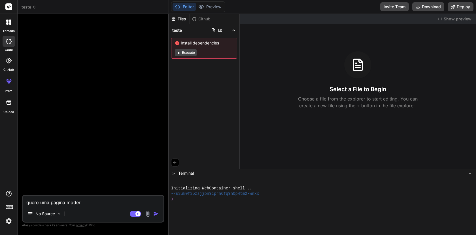
type textarea "quero uma pagina modern"
type textarea "x"
type textarea "quero uma pagina moderna"
type textarea "x"
type textarea "quero uma pagina moderna"
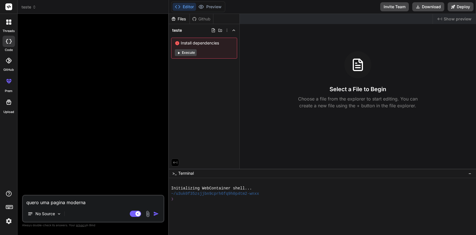
type textarea "x"
type textarea "quero uma pagina moderna d"
type textarea "x"
type textarea "quero uma pagina moderna de"
type textarea "x"
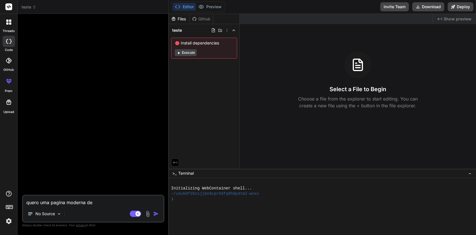
type textarea "quero uma pagina moderna de"
type textarea "x"
type textarea "quero uma pagina moderna de l"
type textarea "x"
type textarea "quero uma pagina moderna de lo"
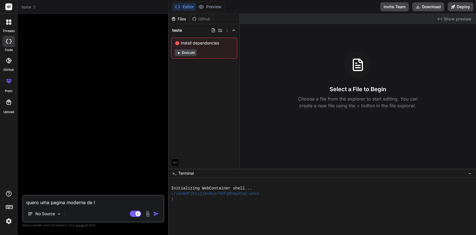
type textarea "x"
type textarea "quero uma pagina moderna de loj"
type textarea "x"
type textarea "quero uma pagina moderna de loja"
type textarea "x"
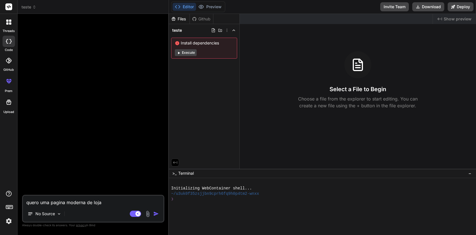
type textarea "quero uma pagina moderna de loja"
type textarea "x"
type textarea "quero uma pagina moderna de loja d"
type textarea "x"
type textarea "quero uma pagina moderna de loja de"
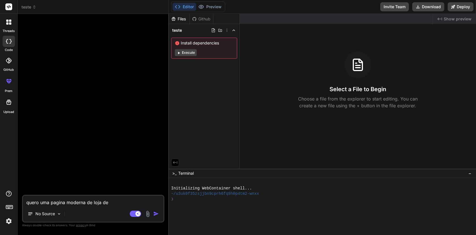
type textarea "x"
type textarea "quero uma pagina moderna de loja de"
type textarea "x"
type textarea "quero uma pagina moderna de loja de b"
type textarea "x"
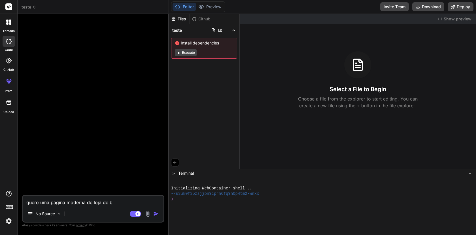
type textarea "quero uma pagina moderna de loja de ba"
type textarea "x"
type textarea "quero uma pagina moderna de loja de bat"
type textarea "x"
type textarea "quero uma pagina moderna de loja de bate"
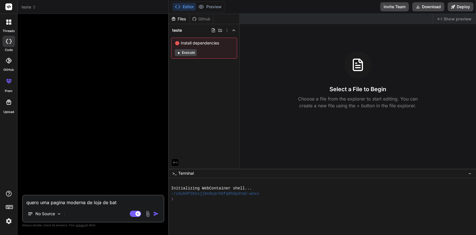
type textarea "x"
type textarea "quero uma pagina moderna de loja de bater"
type textarea "x"
type textarea "quero uma pagina moderna de loja de baterio"
type textarea "x"
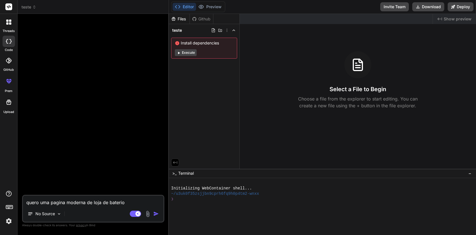
type textarea "quero uma pagina moderna de loja de bateri"
type textarea "x"
type textarea "quero uma pagina moderna de loja de bateria"
type textarea "x"
type textarea "quero uma pagina moderna de loja de baterias"
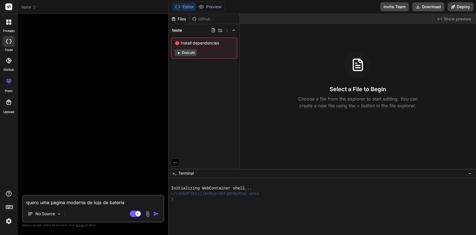
type textarea "x"
type textarea "quero uma pagina moderna de loja de baterias"
type textarea "x"
type textarea "quero uma pagina moderna de loja de baterias c"
type textarea "x"
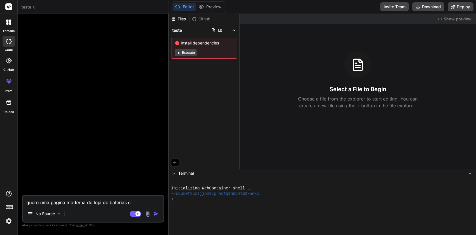
type textarea "quero uma pagina moderna de loja de baterias co"
type textarea "x"
type textarea "quero uma pagina moderna de loja de baterias com"
type textarea "x"
type textarea "quero uma pagina moderna de loja de baterias com"
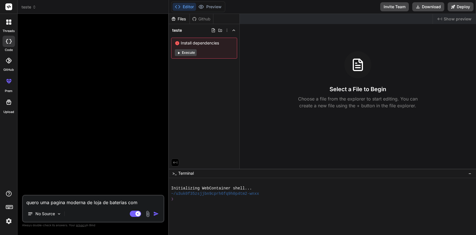
type textarea "x"
type textarea "quero uma pagina moderna de loja de baterias com g"
type textarea "x"
type textarea "quero uma pagina moderna de loja de baterias com gl"
type textarea "x"
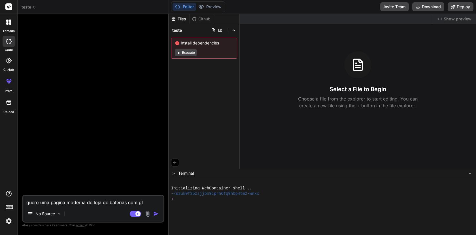
type textarea "quero uma pagina moderna de loja de baterias com gla"
type textarea "x"
type textarea "quero uma pagina moderna de loja de baterias com glas"
type textarea "x"
type textarea "quero uma pagina moderna de loja de baterias com glass"
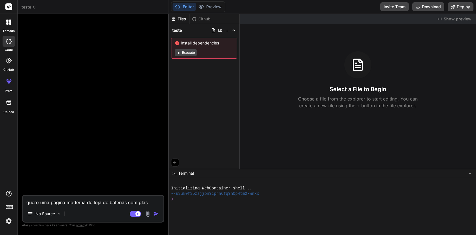
type textarea "x"
type textarea "quero uma pagina moderna de loja de baterias com glassm"
type textarea "x"
type textarea "quero uma pagina moderna de loja de baterias com glassmo"
type textarea "x"
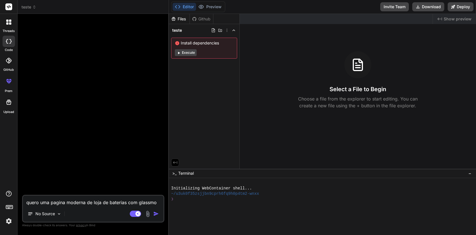
type textarea "quero uma pagina moderna de loja de baterias com glassmor"
type textarea "x"
type textarea "quero uma pagina moderna de loja de baterias com glassmorp"
type textarea "x"
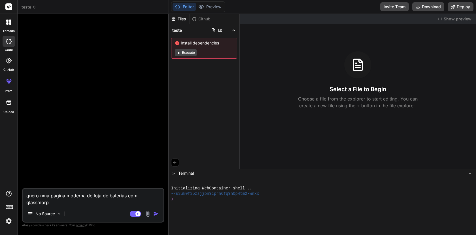
type textarea "quero uma pagina moderna de loja de baterias com glassmorph"
type textarea "x"
type textarea "quero uma pagina moderna de loja de baterias com glassmorphi"
type textarea "x"
type textarea "quero uma pagina moderna de loja de baterias com glassmorphis"
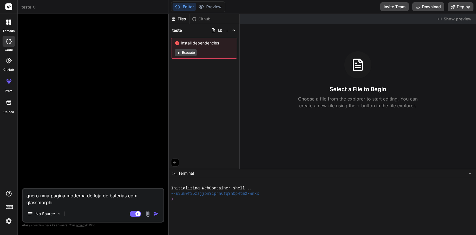
type textarea "x"
type textarea "quero uma pagina moderna de loja de baterias com glassmorphism"
type textarea "x"
type textarea "quero uma pagina moderna de loja de baterias com glassmorphisme"
type textarea "x"
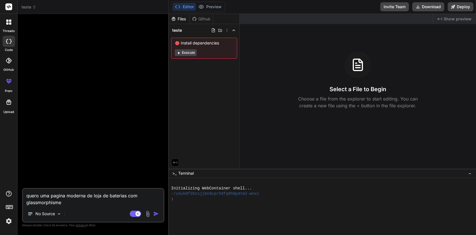
type textarea "quero uma pagina moderna de loja de baterias com glassmorphisme"
type textarea "x"
type textarea "quero uma pagina moderna de loja de baterias com glassmorphisme e"
type textarea "x"
type textarea "quero uma pagina moderna de loja de baterias com glassmorphisme e"
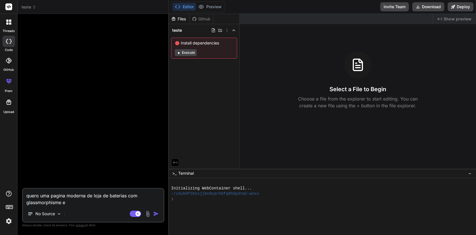
type textarea "x"
type textarea "quero uma pagina moderna de loja de baterias com glassmorphisme e"
type textarea "x"
type textarea "quero uma pagina moderna de loja de baterias com glassmorphisme"
type textarea "x"
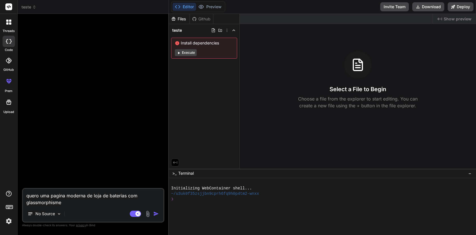
type textarea "quero uma pagina moderna de loja de baterias com glassmorphisme"
type textarea "x"
type textarea "quero uma pagina moderna de loja de baterias com glassmorphism"
type textarea "x"
type textarea "quero uma pagina moderna de loja de baterias com glassmorphism"
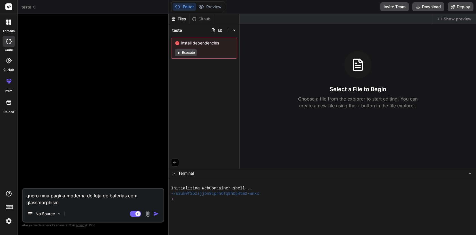
type textarea "x"
type textarea "quero uma pagina moderna de loja de baterias com glassmorphism e"
type textarea "x"
type textarea "quero uma pagina moderna de loja de baterias com glassmorphism e"
type textarea "x"
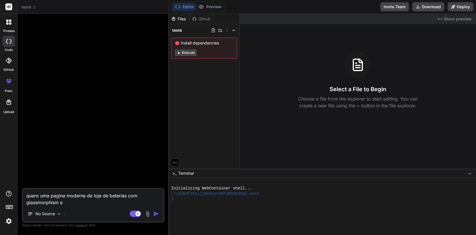
type textarea "quero uma pagina moderna de loja de baterias com glassmorphism e w"
type textarea "x"
type textarea "quero uma pagina moderna de loja de baterias com glassmorphism e we"
type textarea "x"
type textarea "quero uma pagina moderna de loja de baterias com glassmorphism e web"
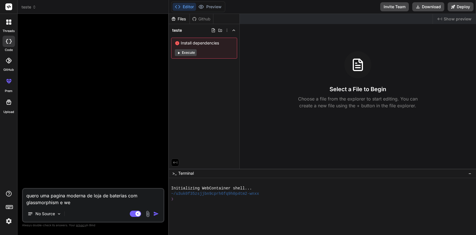
type textarea "x"
type textarea "quero uma pagina moderna de loja de baterias com glassmorphism e web"
type textarea "x"
type textarea "quero uma pagina moderna de loja de baterias com glassmorphism e web 3"
type textarea "x"
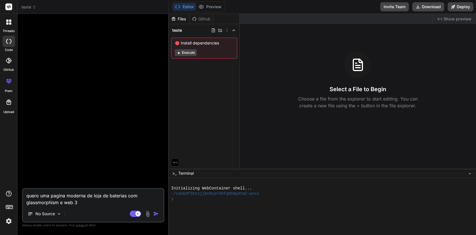
type textarea "quero uma pagina moderna de loja de baterias com glassmorphism e web 3."
type textarea "x"
type textarea "quero uma pagina moderna de loja de baterias com glassmorphism e web 3.0"
type textarea "x"
type textarea "quero uma pagina moderna de loja de baterias com glassmorphism e web 3.0"
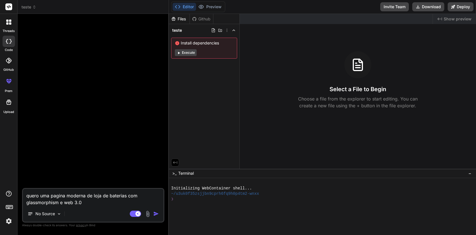
click at [157, 212] on img "button" at bounding box center [156, 214] width 6 height 6
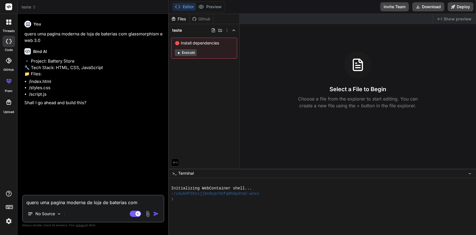
type textarea "x"
click at [72, 205] on textarea "quero uma pagina moderna de loja de baterias com glassmorphism e web 3.0" at bounding box center [93, 201] width 140 height 10
type textarea "y"
type textarea "x"
type textarea "ye"
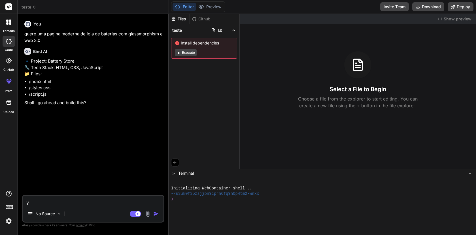
type textarea "x"
type textarea "yes"
type textarea "x"
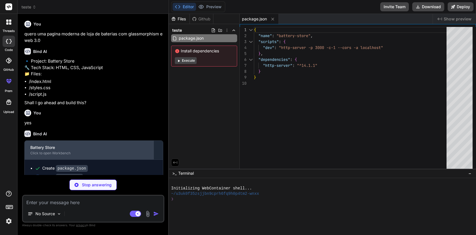
scroll to position [11, 0]
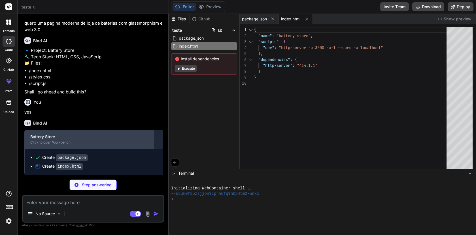
type textarea "x"
type textarea "</div> </footer> <script src="script.js"></script> </body> </html>"
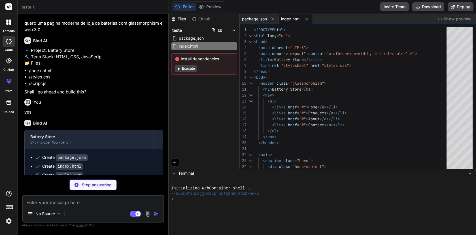
scroll to position [19, 0]
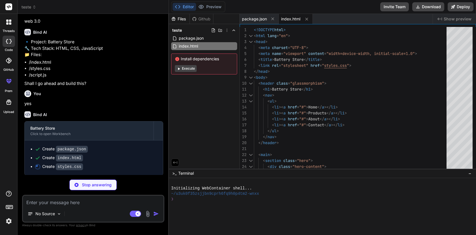
type textarea "x"
type textarea ".copyright { border-top: 1px solid var(--glass-border); padding-top: 1rem; colo…"
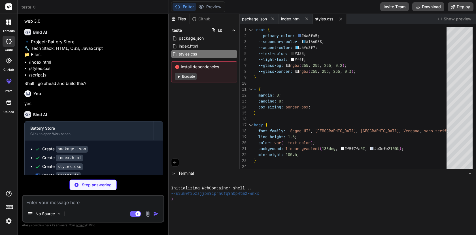
scroll to position [28, 0]
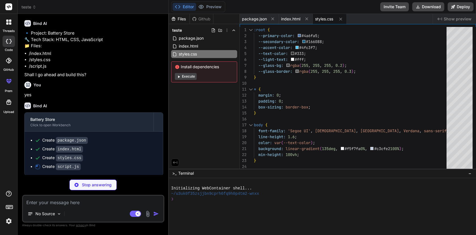
type textarea "x"
type textarea "card.addEventListener('mouseleave', function() { this.style.transform = 'transl…"
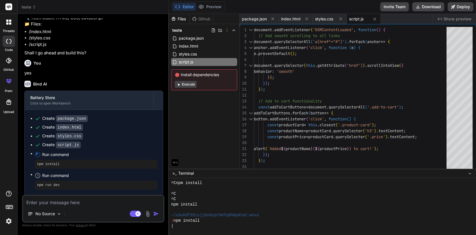
scroll to position [50, 0]
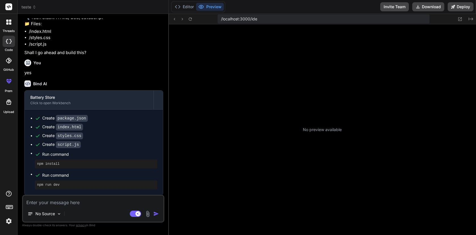
type textarea "x"
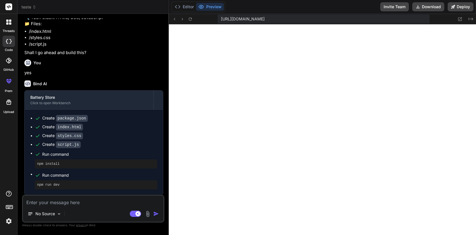
scroll to position [0, 0]
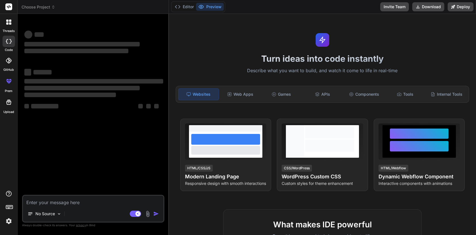
type textarea "x"
type textarea "c"
type textarea "x"
type textarea "cr"
type textarea "x"
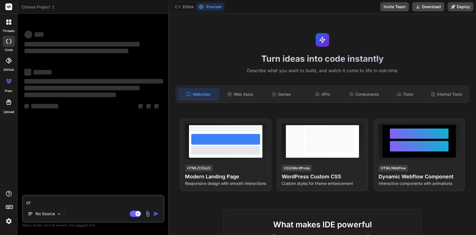
type textarea "cri"
type textarea "x"
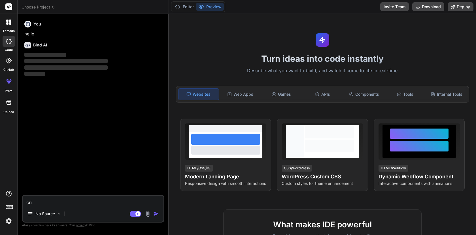
type textarea "crie"
type textarea "x"
type textarea "crie"
type textarea "x"
type textarea "crie u"
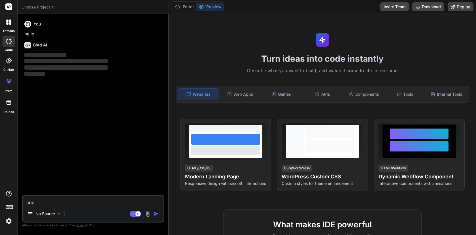
type textarea "x"
type textarea "crie um"
type textarea "x"
type textarea "crie uma"
type textarea "x"
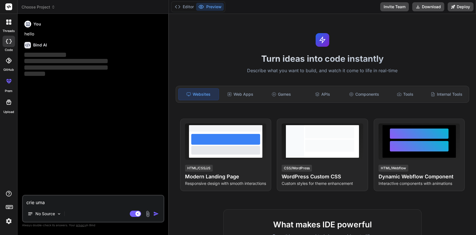
type textarea "crie uma o"
type textarea "x"
type textarea "crie uma oa"
type textarea "x"
type textarea "crie uma o"
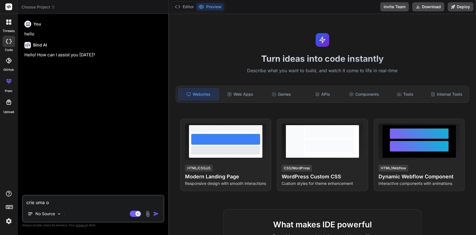
type textarea "x"
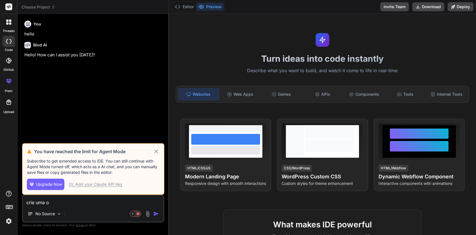
type textarea "crie uma"
type textarea "x"
type textarea "crie uma p"
type textarea "x"
type textarea "crie uma pa"
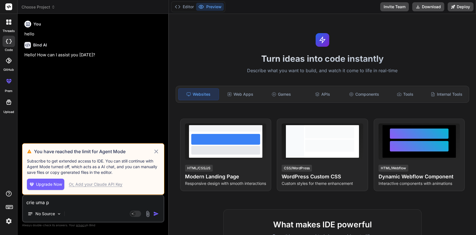
type textarea "x"
type textarea "crie uma pa"
click at [157, 152] on icon at bounding box center [156, 151] width 7 height 7
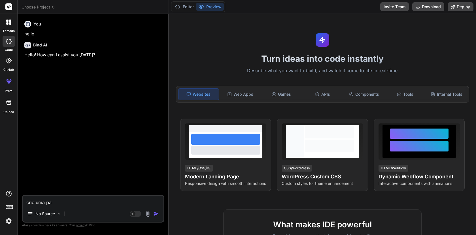
click at [9, 223] on img at bounding box center [9, 221] width 10 height 10
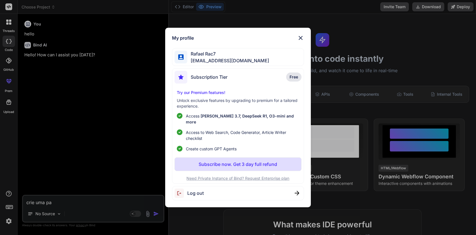
click at [263, 63] on div "Rafael Rac7 [EMAIL_ADDRESS][DOMAIN_NAME]" at bounding box center [238, 57] width 132 height 18
click at [202, 191] on span "Log out" at bounding box center [195, 193] width 16 height 7
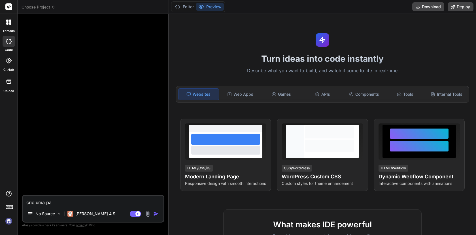
click at [9, 222] on img at bounding box center [9, 221] width 10 height 10
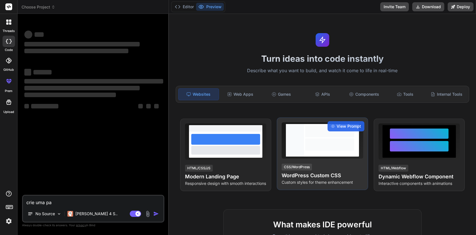
type textarea "x"
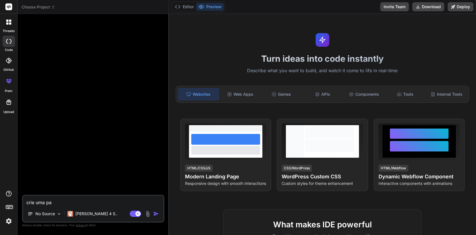
click at [104, 203] on textarea "crie uma pa" at bounding box center [93, 201] width 140 height 10
type textarea "crie uma pag"
type textarea "x"
type textarea "crie uma pagi"
type textarea "x"
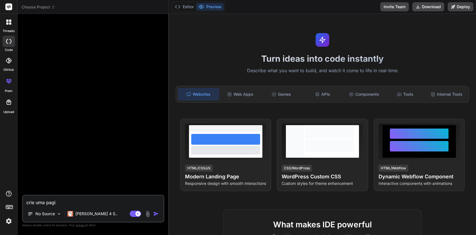
type textarea "crie uma pagin"
type textarea "x"
type textarea "crie uma pagina"
type textarea "x"
type textarea "crie uma pagina"
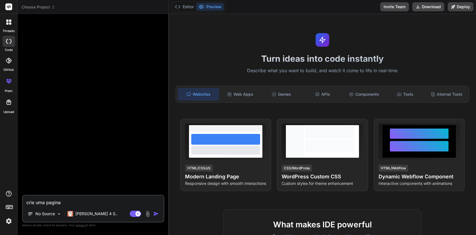
type textarea "x"
type textarea "crie uma pagina p"
type textarea "x"
type textarea "crie uma pagina pa"
type textarea "x"
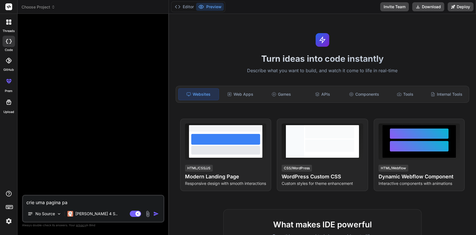
type textarea "crie uma pagina par"
type textarea "x"
type textarea "crie uma pagina para"
type textarea "x"
type textarea "crie uma pagina para"
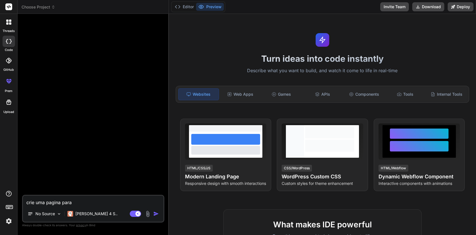
type textarea "x"
type textarea "crie uma pagina para u"
type textarea "x"
type textarea "crie uma pagina para um"
type textarea "x"
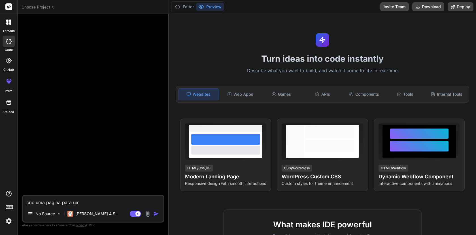
type textarea "crie uma pagina para uma"
type textarea "x"
type textarea "crie uma pagina para uma"
type textarea "x"
type textarea "crie uma pagina para uma l"
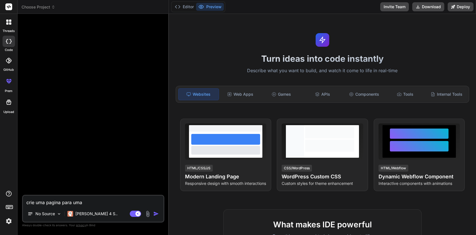
type textarea "x"
type textarea "crie uma pagina para uma lo"
type textarea "x"
type textarea "crie uma pagina para uma loj"
type textarea "x"
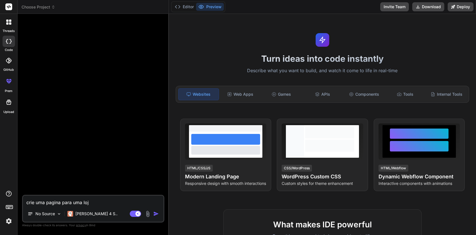
type textarea "crie uma pagina para uma loja"
type textarea "x"
type textarea "crie uma pagina para uma loja"
type textarea "x"
type textarea "crie uma pagina para uma loja d"
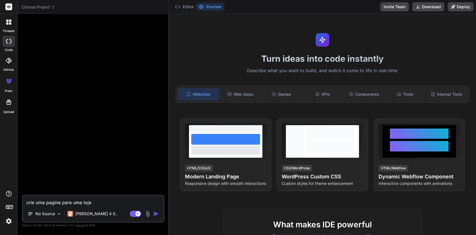
type textarea "x"
type textarea "crie uma pagina para uma loja de"
type textarea "x"
type textarea "crie uma pagina para uma loja de"
type textarea "x"
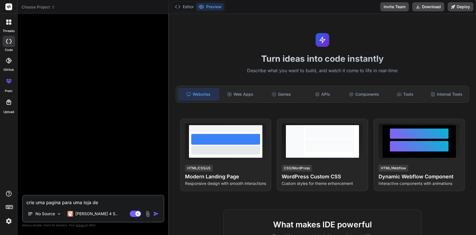
type textarea "crie uma pagina para uma loja de b"
type textarea "x"
type textarea "crie uma pagina para uma loja de ba"
type textarea "x"
type textarea "crie uma pagina para uma loja de bat"
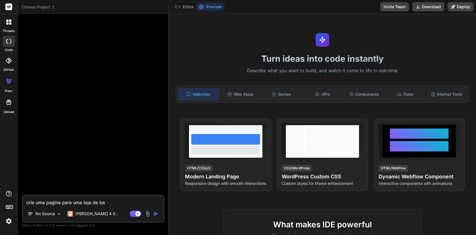
type textarea "x"
type textarea "crie uma pagina para uma loja de bate"
type textarea "x"
type textarea "crie uma pagina para uma loja de bater"
type textarea "x"
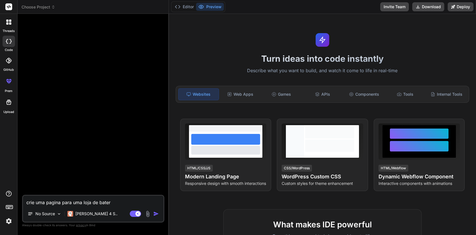
type textarea "crie uma pagina para uma loja de bateri"
type textarea "x"
type textarea "crie uma pagina para uma loja de bateria"
type textarea "x"
type textarea "crie uma pagina para uma loja de baterias"
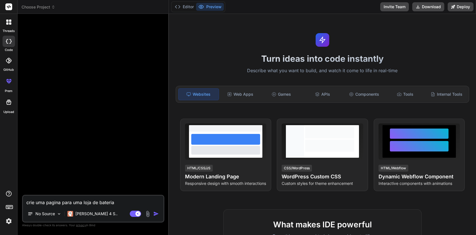
type textarea "x"
click at [84, 203] on textarea "crie uma pagina para uma loja de baterias" at bounding box center [93, 201] width 140 height 10
paste textarea "Crie uma landing page moderna e responsiva usando Next.js + TypeScript + Tailwi…"
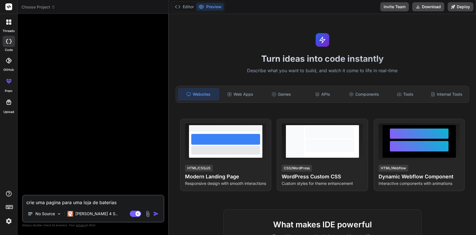
type textarea "Crie uma landing page moderna e responsiva usando Next.js + TypeScript + Tailwi…"
type textarea "x"
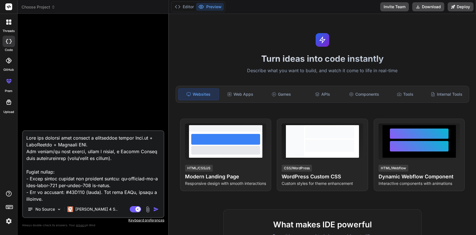
scroll to position [306, 0]
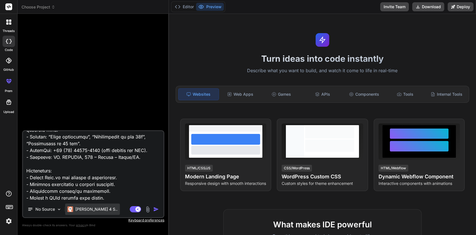
type textarea "Crie uma landing page moderna e responsiva usando Next.js + TypeScript + Tailwi…"
click at [86, 209] on p "Claude 4 S.." at bounding box center [96, 209] width 42 height 6
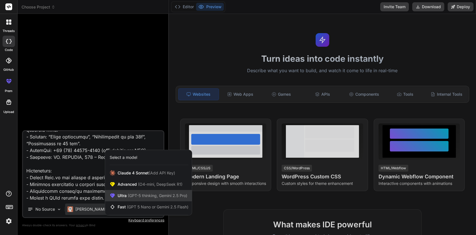
click at [137, 196] on span "(GPT-5 thinking, Gemini 2.5 Pro)" at bounding box center [157, 195] width 61 height 5
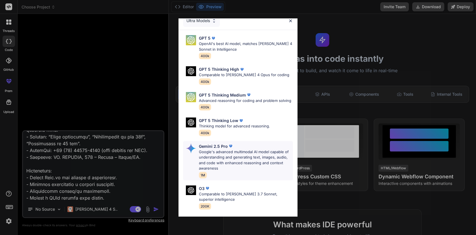
scroll to position [0, 0]
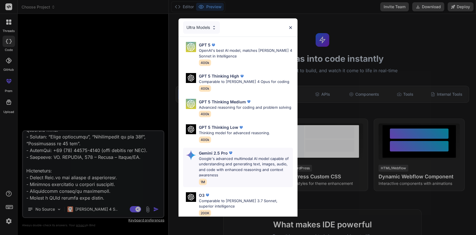
click at [244, 170] on p "Google's advanced multimodal AI model capable of understanding and generating t…" at bounding box center [246, 167] width 94 height 22
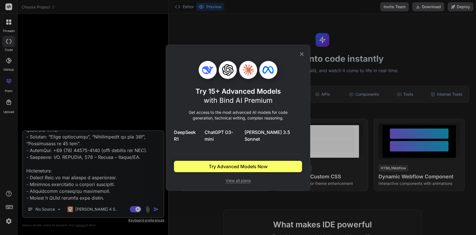
click at [304, 57] on icon at bounding box center [302, 54] width 6 height 6
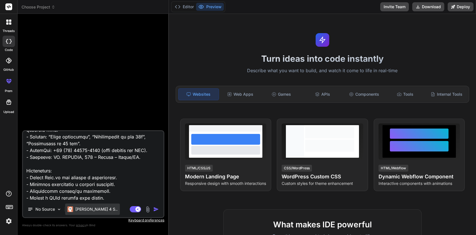
click at [93, 208] on p "Claude 4 S.." at bounding box center [96, 209] width 42 height 6
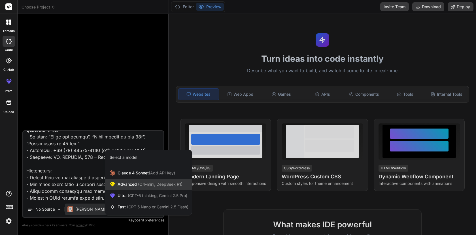
click at [135, 186] on span "Advanced (O4-mini, DeepSeek R1)" at bounding box center [150, 185] width 65 height 6
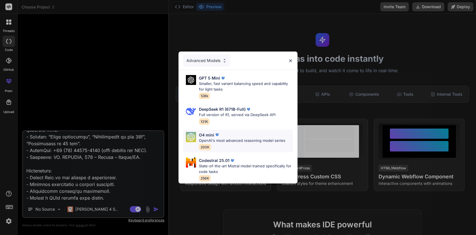
click at [230, 142] on p "OpenAI's most advanced reasoning model series" at bounding box center [242, 141] width 86 height 6
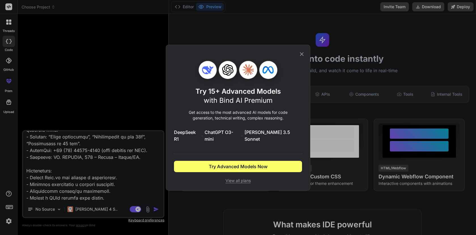
click at [302, 56] on icon at bounding box center [302, 54] width 6 height 6
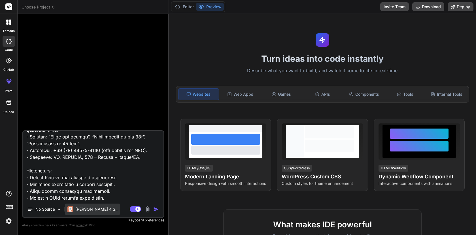
click at [89, 213] on div "Claude 4 S.." at bounding box center [92, 209] width 55 height 11
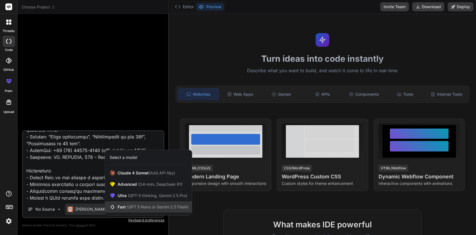
click at [133, 210] on span "Fast (GPT 5 Nano or Gemini 2.5 Flash)" at bounding box center [153, 207] width 71 height 6
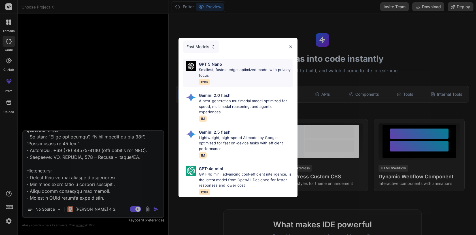
click at [229, 76] on p "Smallest, fastest edge-optimized model with privacy focus" at bounding box center [246, 72] width 94 height 11
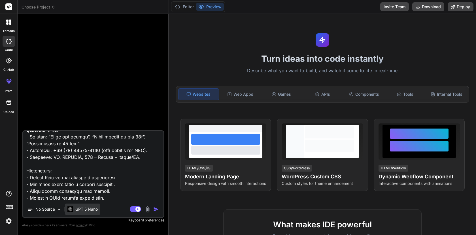
click at [89, 208] on p "GPT 5 Nano" at bounding box center [86, 209] width 22 height 6
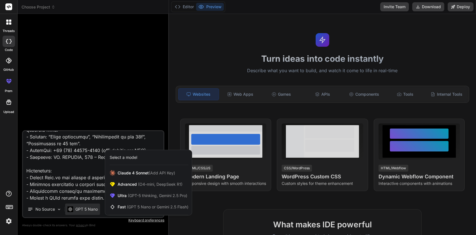
click at [89, 208] on div at bounding box center [238, 117] width 476 height 235
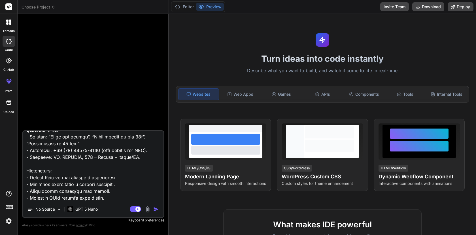
click at [154, 209] on img "button" at bounding box center [156, 209] width 6 height 6
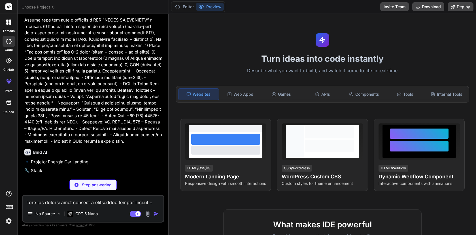
scroll to position [80, 0]
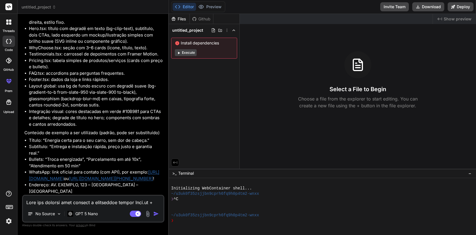
type textarea "x"
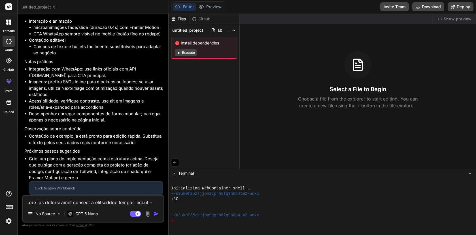
scroll to position [712, 0]
click at [66, 200] on textarea at bounding box center [93, 201] width 140 height 10
type textarea "p"
type textarea "x"
type textarea "po"
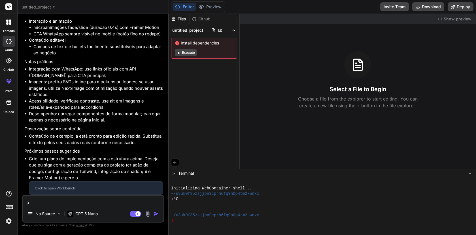
type textarea "x"
type textarea "pod"
type textarea "x"
type textarea "pode"
type textarea "x"
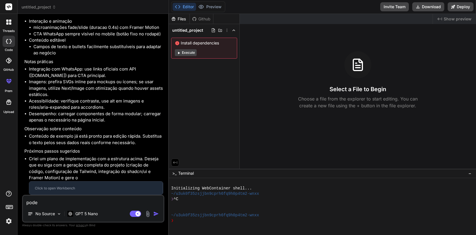
type textarea "pode"
type textarea "x"
type textarea "pode s"
type textarea "x"
type textarea "pode se"
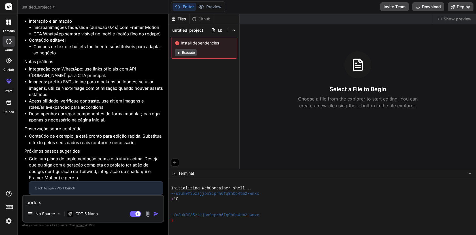
type textarea "x"
type textarea "pode seg"
type textarea "x"
type textarea "pode segu"
type textarea "x"
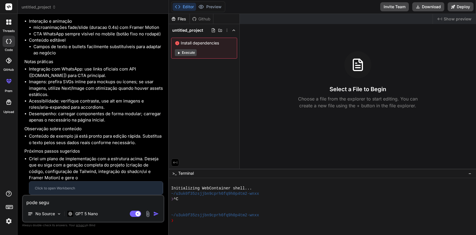
type textarea "pode segui"
type textarea "x"
type textarea "pode seguir"
type textarea "x"
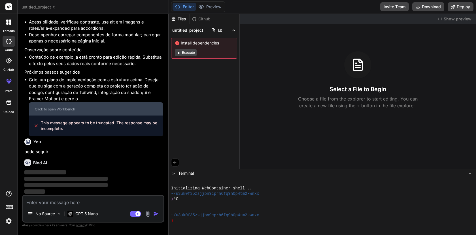
scroll to position [791, 0]
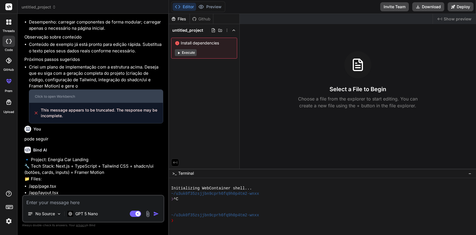
type textarea "x"
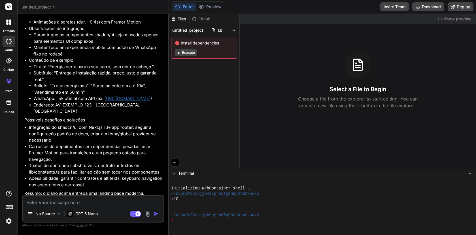
scroll to position [1325, 0]
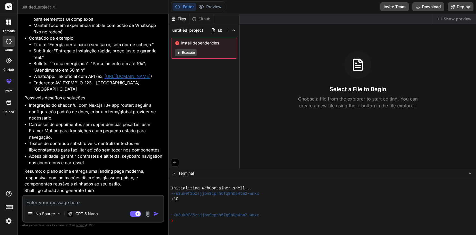
type textarea "y"
type textarea "x"
type textarea "ye"
type textarea "x"
type textarea "yes"
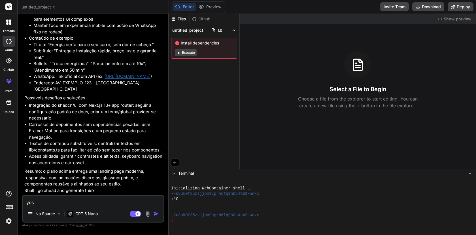
type textarea "x"
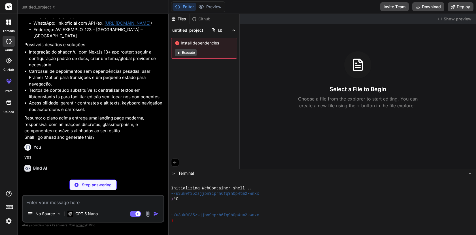
scroll to position [1384, 0]
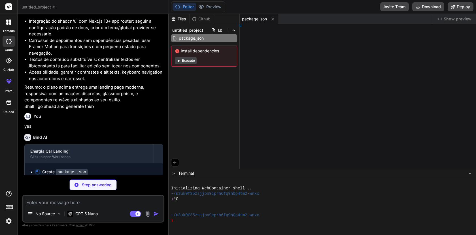
type textarea "x"
type textarea "module.exports = { appDir: true }"
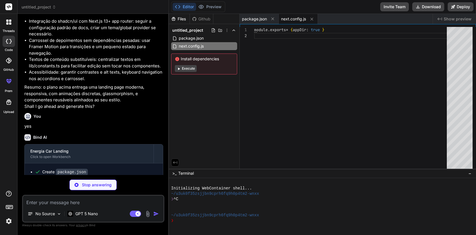
type textarea "x"
type textarea "}"
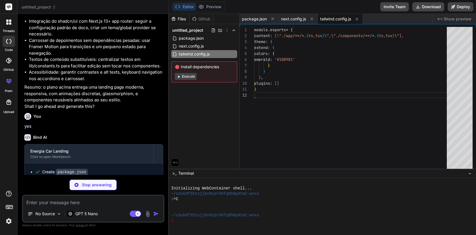
type textarea "x"
type textarea "module.exports = { plugins: { tailwindcss: {}, autoprefixer: {} } }"
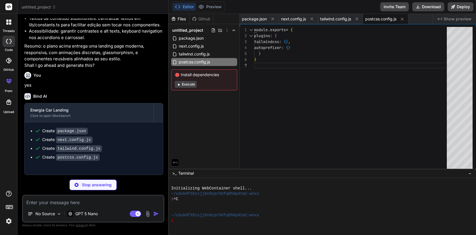
scroll to position [1450, 0]
type textarea "x"
type textarea "background: rgba(2,6,23,0.6); border: 1px solid rgba(255,255,255,0.08); border-…"
type textarea "x"
type textarea "backdrop-filter: blur(4px); background: rgba(2,6,23,0.6); border: 1px solid rgb…"
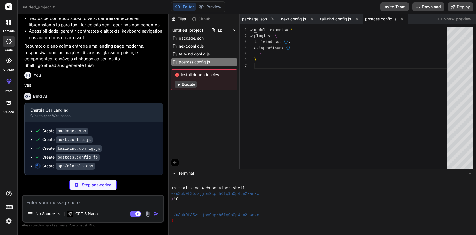
scroll to position [24, 0]
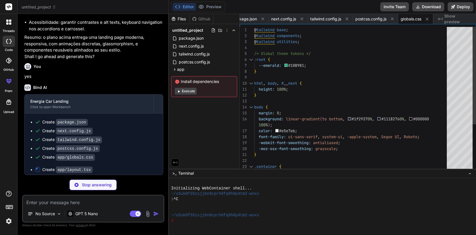
type textarea "x"
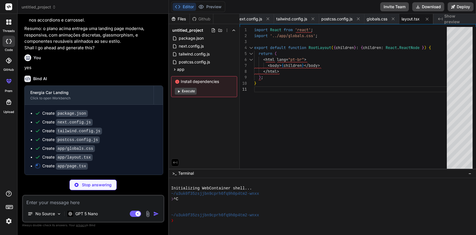
type textarea "x"
type textarea "<FAQ/> <Footer/> </main> </div> ); }"
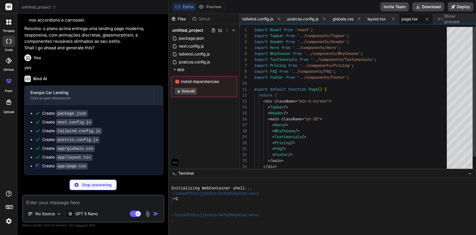
type textarea "x"
type textarea "This file is a placeholder to ensure the artifact structure; actual styles are …"
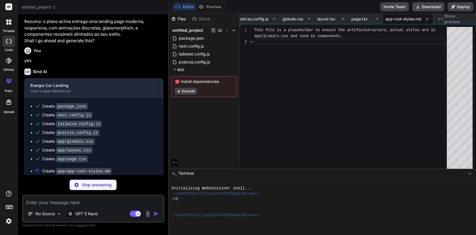
scroll to position [12, 0]
type textarea "x"
type textarea "</div> ); }"
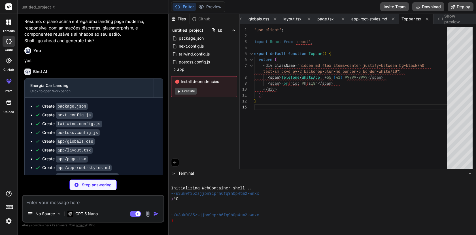
type textarea "x"
type textarea "}"
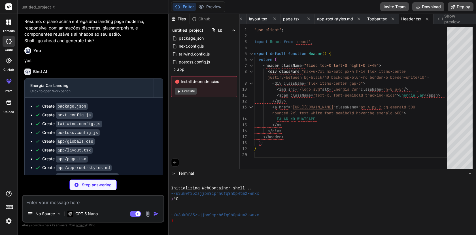
type textarea "x"
type textarea "<motion.div initial={{ opacity: 0, x: 40 }} animate={{ opacity: 1, x: 0 }} tran…"
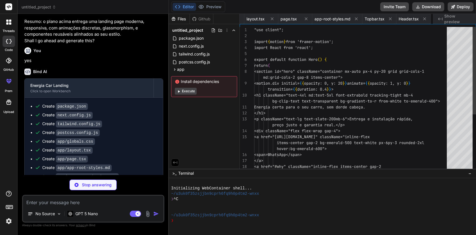
scroll to position [0, 233]
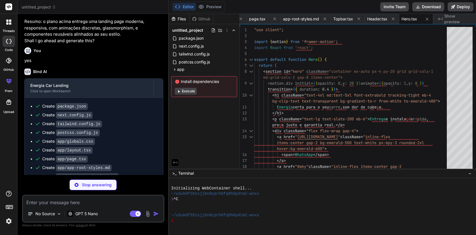
type textarea "x"
type textarea "<div className="text-2xl text-emerald-500 mb-3">{c.icon}</div> <h3 className="t…"
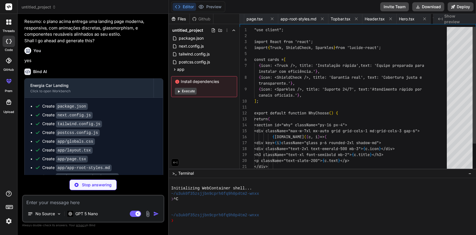
scroll to position [0, 276]
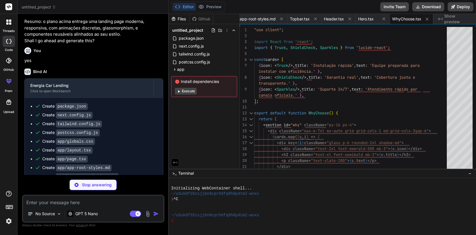
type textarea "x"
type textarea "<span className="text-emerald-400 text-sm">{t.name}</span> </div> </motion.div>…"
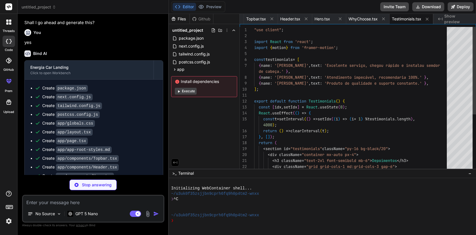
scroll to position [1527, 0]
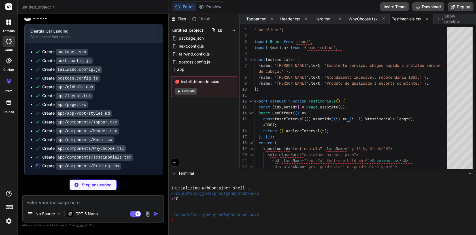
type textarea "x"
type textarea "}"
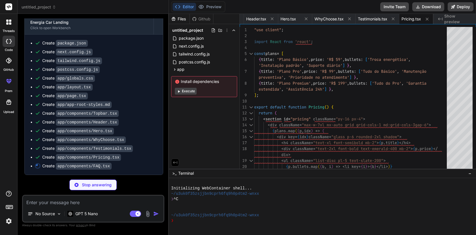
scroll to position [1536, 0]
type textarea "x"
type textarea "))} </div> </div> </section> ); }"
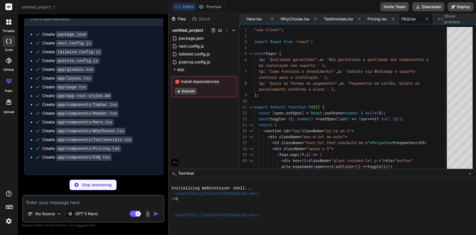
scroll to position [1541, 0]
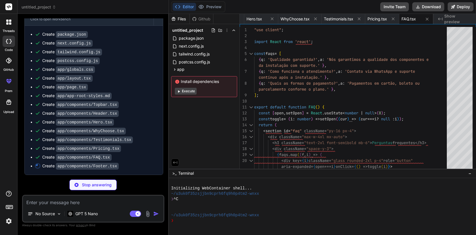
type textarea "x"
type textarea "<span>© {new Date().getFullYear()} Energia Car. Todos os direitos reservados.</…"
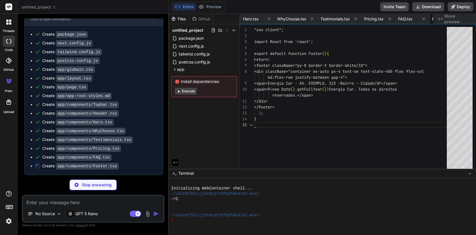
scroll to position [36, 0]
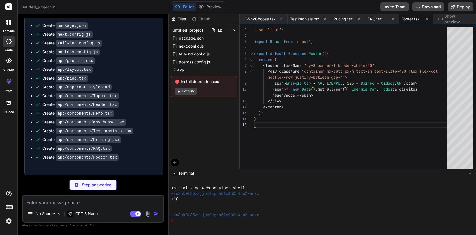
type textarea "x"
type textarea "<svg width="40" height="40" viewBox="0 0 100 100" xmlns="http://www.w3.org/2000…"
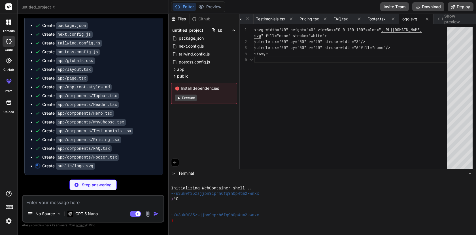
type textarea "x"
type textarea "// Placeholder for potential shadcn/ui wrappers if needed in future"
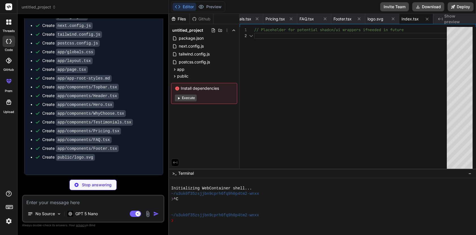
scroll to position [1548, 0]
type textarea "x"
type textarea "Projeto Energia Car Landing com Next.js + TS + Tailwind + shadcn/ui + Framer Mo…"
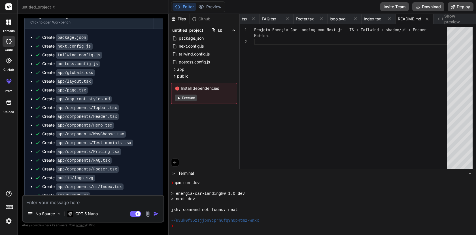
scroll to position [1593, 0]
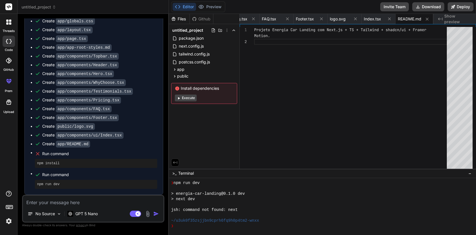
click at [194, 99] on button "Execute" at bounding box center [186, 98] width 22 height 7
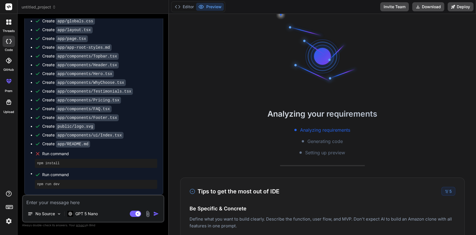
scroll to position [150, 0]
type textarea "x"
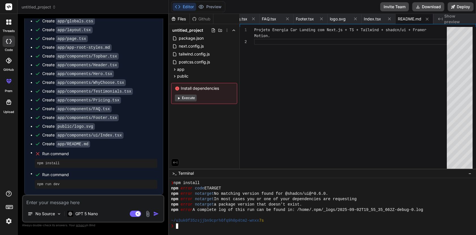
click at [230, 228] on div "❯" at bounding box center [319, 225] width 296 height 5
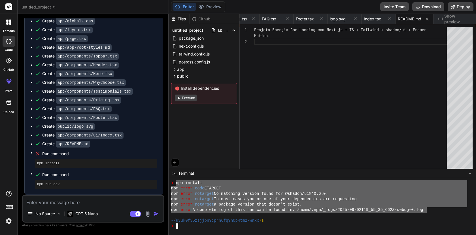
drag, startPoint x: 427, startPoint y: 211, endPoint x: 176, endPoint y: 182, distance: 252.0
click at [176, 182] on div "❯ npm install npm error code ETARGET npm error notarget No matching version fou…" at bounding box center [319, 204] width 296 height 48
click at [70, 201] on textarea at bounding box center [93, 201] width 140 height 10
type textarea "d"
type textarea "x"
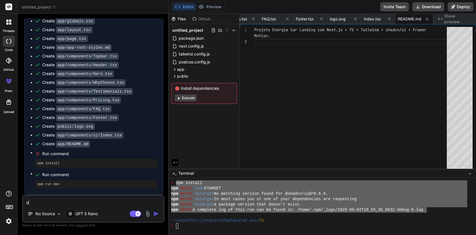
type textarea "de"
type textarea "x"
type textarea "deu"
type textarea "x"
type textarea "deu"
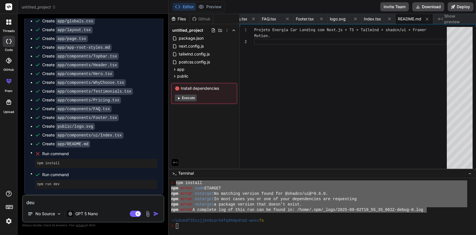
type textarea "x"
type textarea "deu e"
type textarea "x"
type textarea "deu er"
type textarea "x"
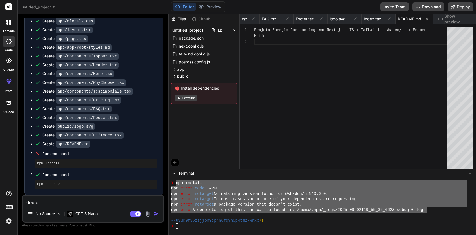
type textarea "deu err"
type textarea "x"
type textarea "deu erro"
type textarea "x"
type textarea "deu erro"
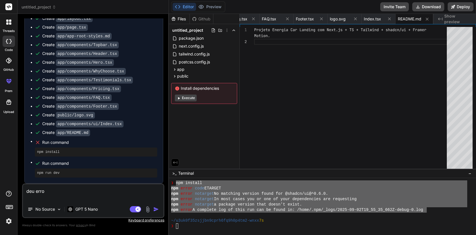
type textarea "x"
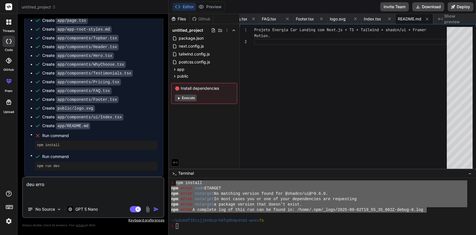
paste textarea "npm install npm error code ETARGET npm error notarget No matching version found…"
type textarea "deu erro npm install npm error code ETARGET npm error notarget No matching vers…"
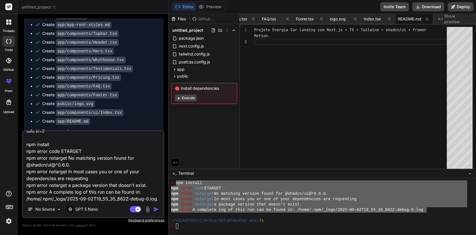
type textarea "x"
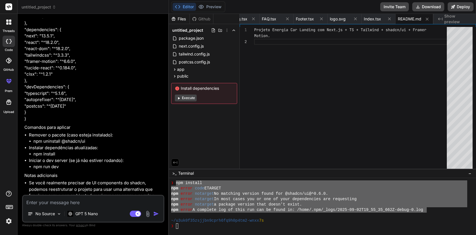
scroll to position [2056, 0]
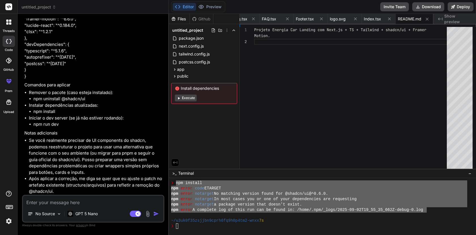
type textarea "x"
click at [78, 100] on li "npm uninstall @shadcn/ui" at bounding box center [98, 99] width 130 height 7
copy ul "npm uninstall @shadcn/ui"
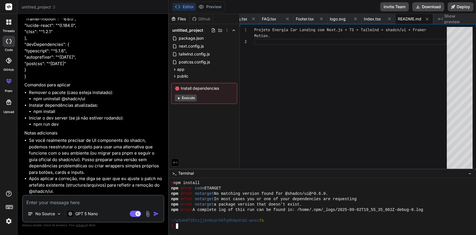
click at [180, 224] on div "❯" at bounding box center [319, 225] width 296 height 5
type textarea "npm uninstall @shadcn/ui"
drag, startPoint x: 56, startPoint y: 112, endPoint x: 34, endPoint y: 112, distance: 22.1
click at [34, 112] on li "npm install" at bounding box center [98, 111] width 130 height 7
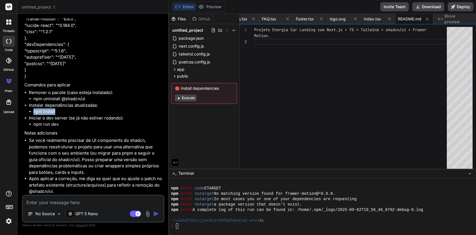
copy li "npm install"
click at [216, 228] on div "❯" at bounding box center [319, 225] width 296 height 5
type textarea "npm install"
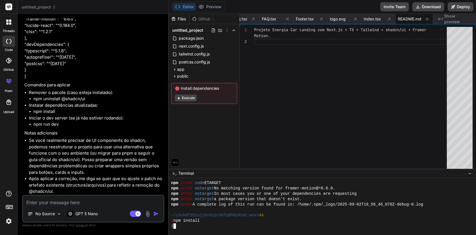
scroll to position [280, 0]
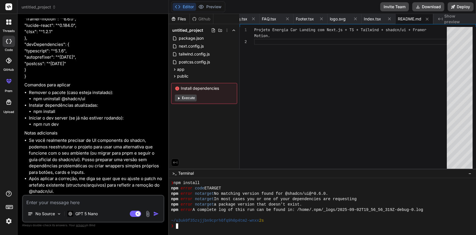
click at [50, 123] on li "npm run dev" at bounding box center [98, 124] width 130 height 7
copy div "npm run dev"
click at [212, 225] on div "❯" at bounding box center [319, 225] width 296 height 5
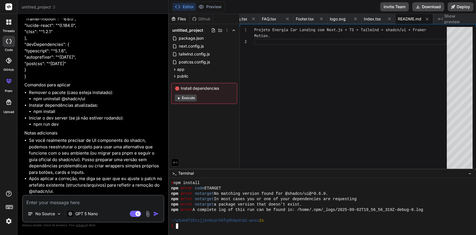
type textarea "npm run dev"
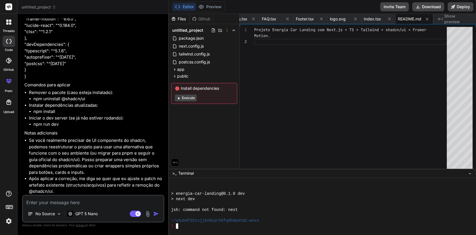
scroll to position [328, 0]
click at [60, 202] on textarea at bounding box center [93, 201] width 140 height 10
type textarea "s"
type textarea "x"
type textarea "si"
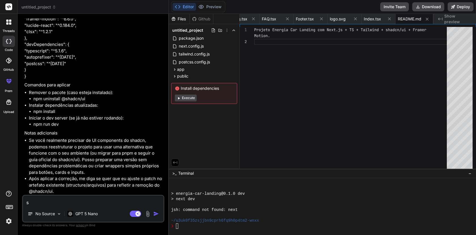
type textarea "x"
type textarea "sig"
type textarea "x"
type textarea "siga"
type textarea "x"
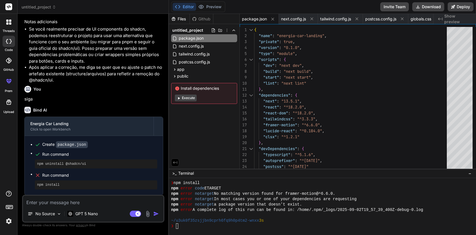
scroll to position [2168, 0]
click at [58, 163] on pre "npm uninstall @shadcn/ui" at bounding box center [96, 163] width 118 height 5
copy ul "npm uninstall @shadcn/ui"
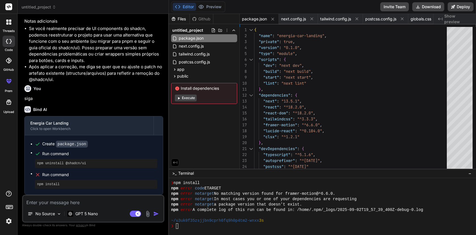
click at [180, 227] on div "❯" at bounding box center [319, 225] width 296 height 5
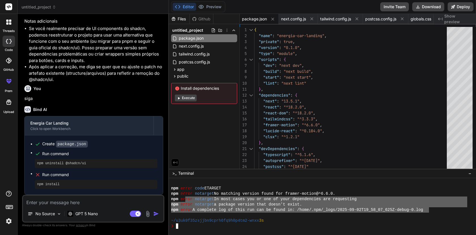
click at [184, 197] on div "npm error code ETARGET npm error notarget No matching version found for framer-…" at bounding box center [319, 204] width 296 height 48
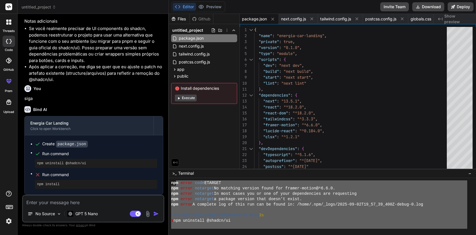
scroll to position [431, 0]
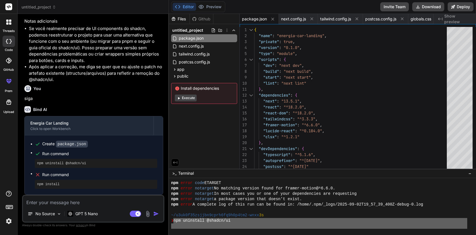
drag, startPoint x: 436, startPoint y: 211, endPoint x: 174, endPoint y: 220, distance: 261.6
click at [174, 220] on div "npm error code ETARGET npm error notarget No matching version found for framer-…" at bounding box center [319, 204] width 296 height 48
click at [86, 202] on textarea at bounding box center [93, 201] width 140 height 10
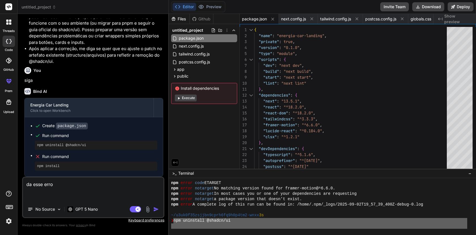
paste textarea "npm uninstall @shadcn/ui npm error code ETARGET npm error notarget No matching …"
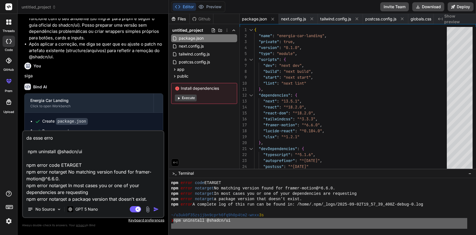
scroll to position [14, 0]
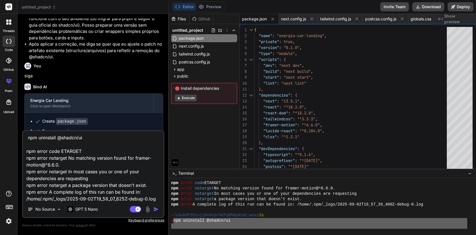
click at [156, 208] on img "button" at bounding box center [156, 209] width 6 height 6
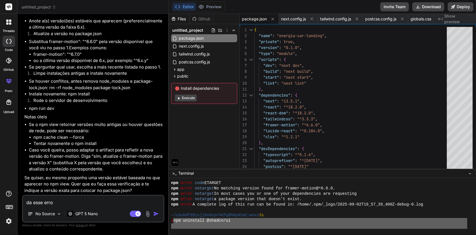
scroll to position [2453, 0]
click at [83, 200] on textarea "da esse erro npm uninstall @shadcn/ui npm error code ETARGET npm error notarget…" at bounding box center [93, 201] width 140 height 10
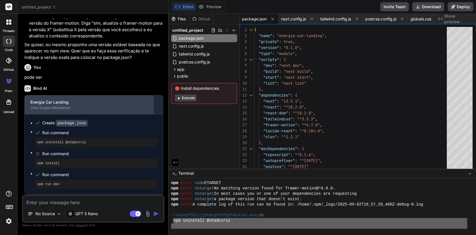
scroll to position [2586, 0]
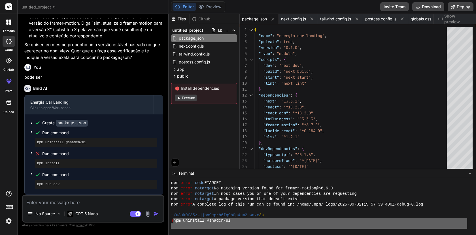
click at [74, 144] on pre "npm uninstall @shadcn/ui" at bounding box center [96, 142] width 118 height 5
copy ul "npm uninstall @shadcn/ui"
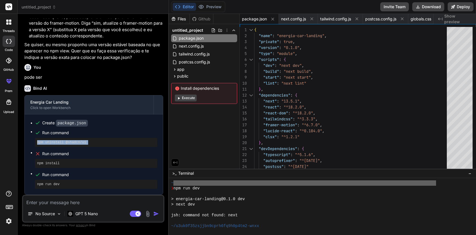
scroll to position [635, 0]
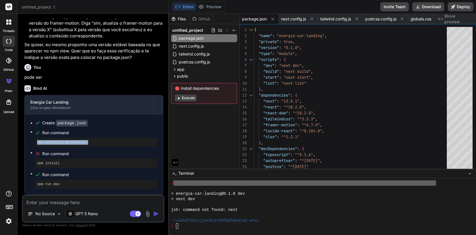
click at [190, 99] on button "Execute" at bounding box center [186, 98] width 22 height 7
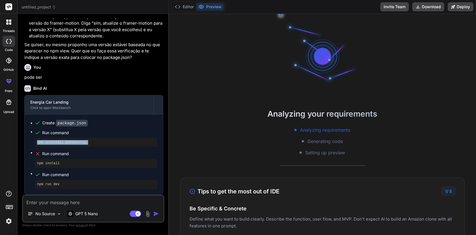
scroll to position [662, 0]
click at [208, 7] on button "Preview" at bounding box center [210, 7] width 28 height 8
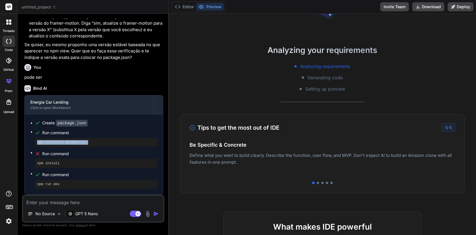
scroll to position [61, 0]
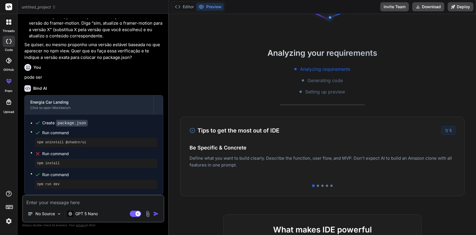
drag, startPoint x: 366, startPoint y: 165, endPoint x: 280, endPoint y: 157, distance: 85.6
click at [280, 157] on div "Easy Deployment Deploy your Next.js and React projects to Vercel. For Node.js b…" at bounding box center [322, 162] width 266 height 25
click at [449, 131] on div "1 / 5" at bounding box center [448, 130] width 14 height 9
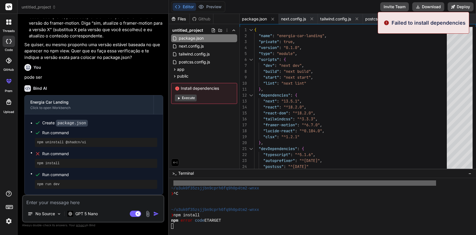
scroll to position [699, 0]
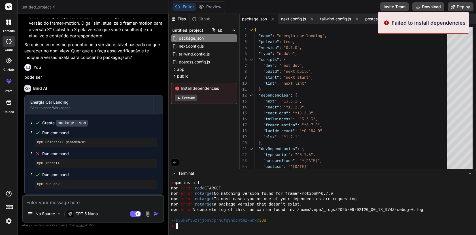
click at [203, 226] on div "❯" at bounding box center [319, 225] width 296 height 5
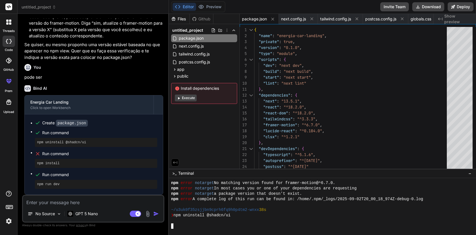
scroll to position [710, 0]
click at [58, 163] on pre "npm install" at bounding box center [96, 163] width 118 height 5
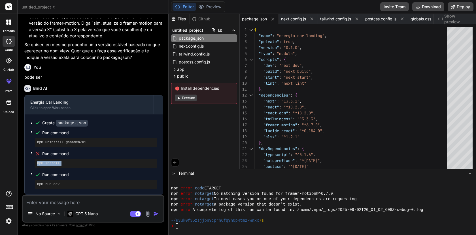
scroll to position [748, 0]
copy ul "npm install"
click at [182, 224] on div "❯" at bounding box center [319, 225] width 296 height 5
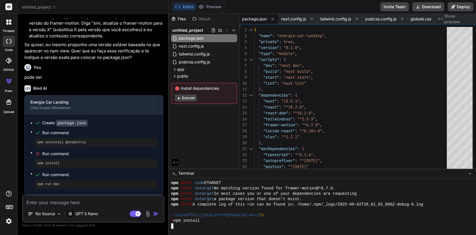
scroll to position [759, 0]
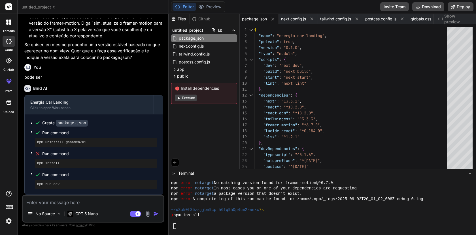
click at [52, 184] on pre "npm run dev" at bounding box center [96, 184] width 118 height 5
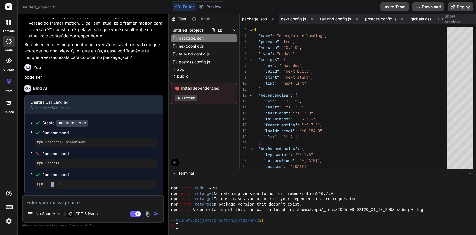
click at [52, 184] on pre "npm run dev" at bounding box center [96, 184] width 118 height 5
click at [186, 229] on div "❯" at bounding box center [319, 225] width 296 height 5
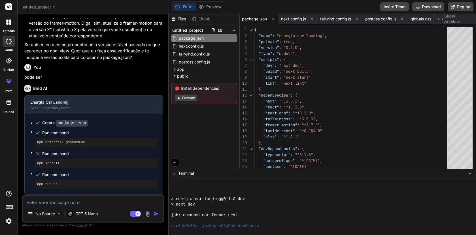
scroll to position [846, 0]
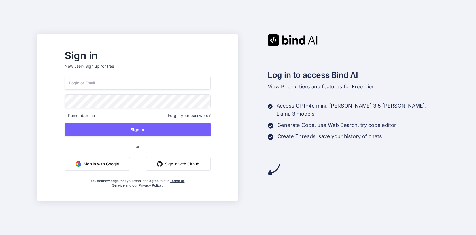
click at [111, 67] on div "Sign up for free" at bounding box center [99, 66] width 29 height 6
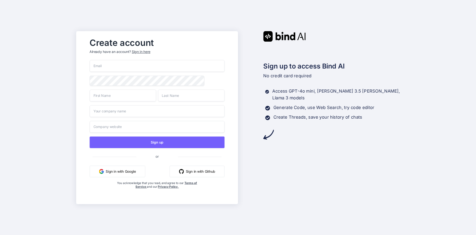
click at [113, 172] on button "Sign in with Google" at bounding box center [118, 171] width 56 height 12
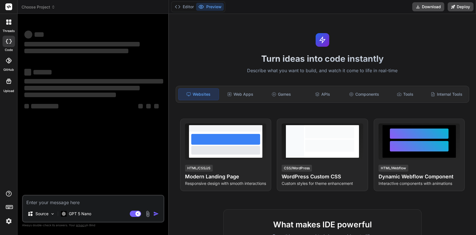
click at [7, 222] on img at bounding box center [9, 221] width 10 height 10
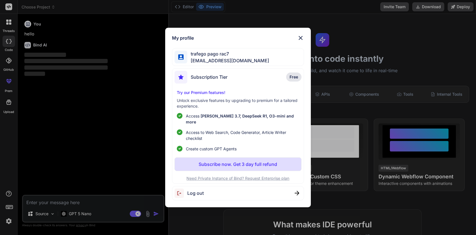
click at [224, 161] on p "Subscribe now. Get 3 day full refund" at bounding box center [238, 164] width 78 height 7
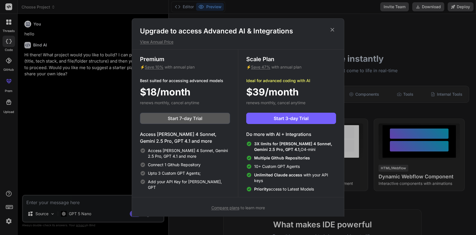
type textarea "x"
drag, startPoint x: 278, startPoint y: 122, endPoint x: 240, endPoint y: 165, distance: 57.7
click at [244, 164] on div "Scale Plan ⚡ Save 47% with annual plan Ideal for advanced coding with AI $39/mo…" at bounding box center [291, 124] width 106 height 148
click at [331, 30] on icon at bounding box center [332, 30] width 6 height 6
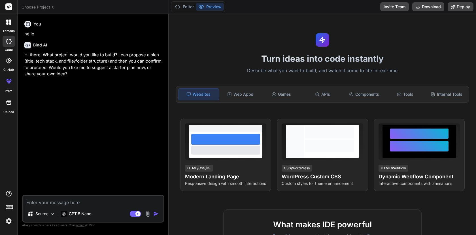
click at [7, 221] on img at bounding box center [9, 221] width 10 height 10
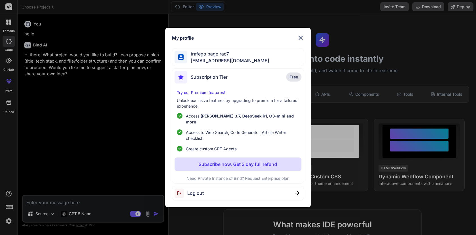
click at [299, 39] on img at bounding box center [300, 38] width 7 height 7
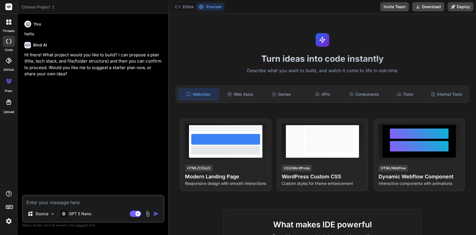
click at [7, 222] on img at bounding box center [9, 221] width 10 height 10
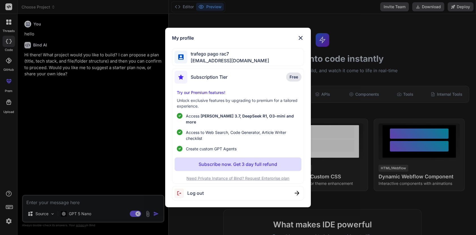
click at [39, 105] on div "My profile trafego pago rac7 [EMAIL_ADDRESS][DOMAIN_NAME] Subscription Tier Fre…" at bounding box center [238, 117] width 476 height 235
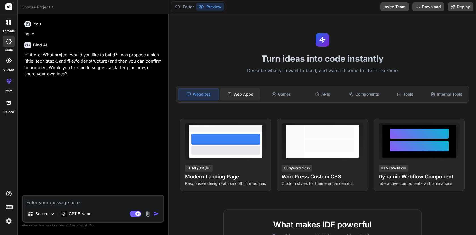
click at [247, 97] on div "Web Apps" at bounding box center [240, 94] width 40 height 12
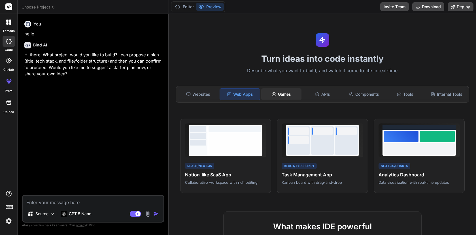
click at [291, 97] on div "Games" at bounding box center [281, 94] width 40 height 12
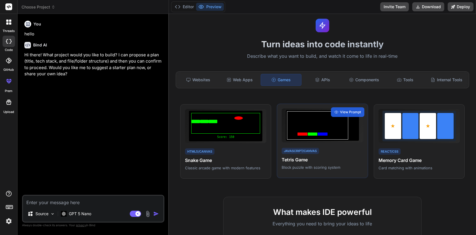
scroll to position [13, 0]
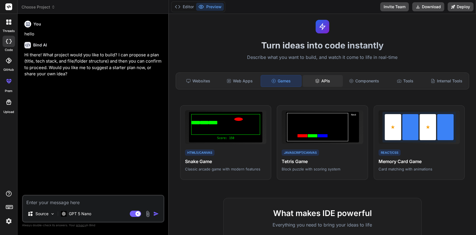
click at [321, 84] on div "APIs" at bounding box center [323, 81] width 40 height 12
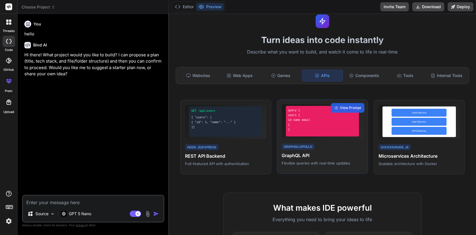
scroll to position [7, 0]
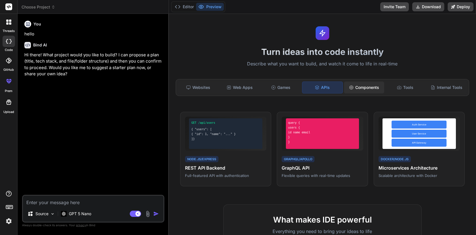
click at [355, 92] on div "Components" at bounding box center [364, 88] width 40 height 12
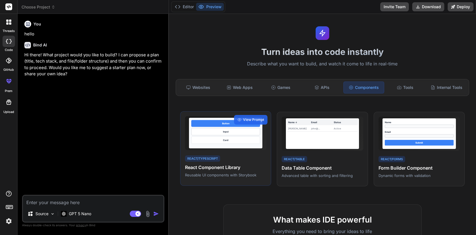
click at [224, 143] on div "Card" at bounding box center [225, 140] width 69 height 7
click at [253, 118] on span "View Prompt" at bounding box center [253, 119] width 21 height 5
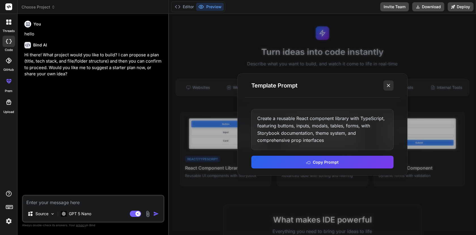
click at [390, 88] on icon at bounding box center [388, 86] width 6 height 6
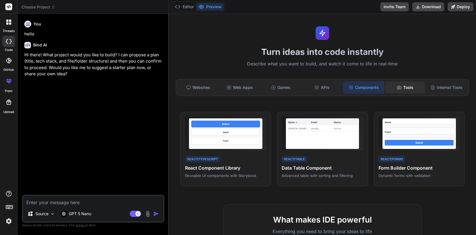
click at [402, 91] on div "Tools" at bounding box center [405, 88] width 40 height 12
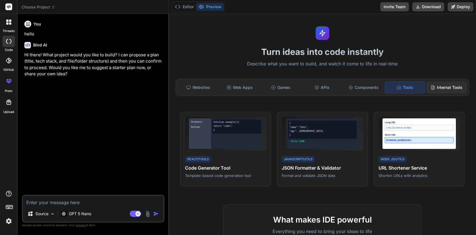
click at [437, 86] on div "Internal Tools" at bounding box center [446, 88] width 40 height 12
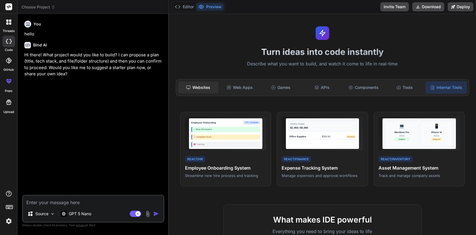
click at [194, 89] on div "Websites" at bounding box center [198, 88] width 40 height 12
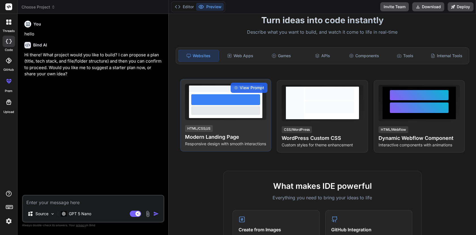
scroll to position [43, 0]
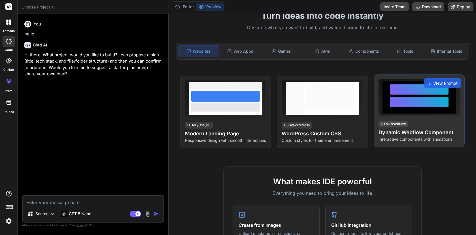
click at [429, 112] on div at bounding box center [418, 97] width 73 height 33
click at [440, 84] on span "View Prompt" at bounding box center [445, 83] width 24 height 6
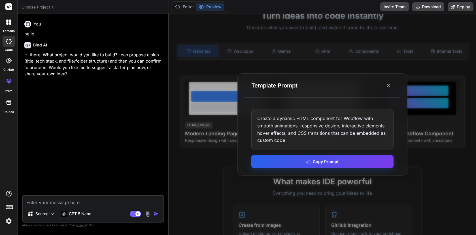
click at [318, 160] on button "Copy Prompt" at bounding box center [322, 161] width 142 height 13
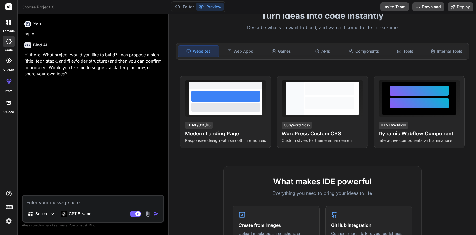
click at [61, 206] on div "Source GPT 5 Nano Agent Mode. When this toggle is activated, AI automatically m…" at bounding box center [93, 209] width 142 height 28
click at [61, 204] on textarea at bounding box center [93, 201] width 140 height 10
paste textarea "Create a dynamic HTML component for Webflow with smooth animations, responsive …"
type textarea "Create a dynamic HTML component for Webflow with smooth animations, responsive …"
type textarea "x"
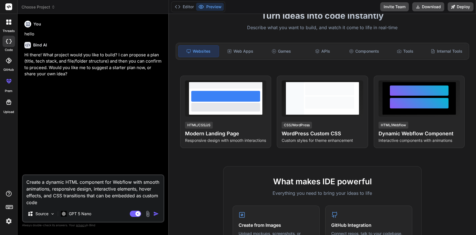
type textarea "Create a dynamic HTML component for Webflow with smooth animations, responsive …"
click at [152, 211] on div "Agent Mode. When this toggle is activated, AI automatically makes decisions, re…" at bounding box center [145, 213] width 33 height 7
click at [154, 214] on img "button" at bounding box center [156, 214] width 6 height 6
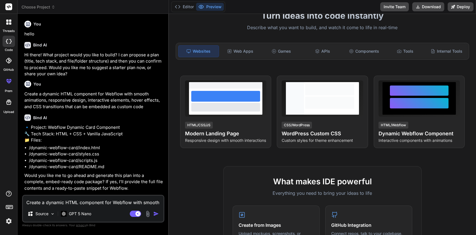
type textarea "x"
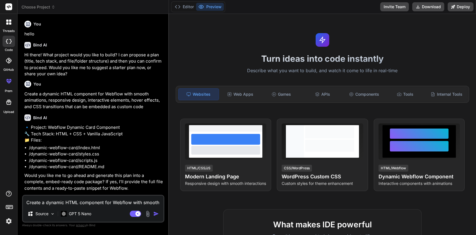
scroll to position [10, 0]
click at [87, 204] on textarea "Create a dynamic HTML component for Webflow with smooth animations, responsive …" at bounding box center [93, 201] width 140 height 10
type textarea "y"
type textarea "x"
type textarea "ye"
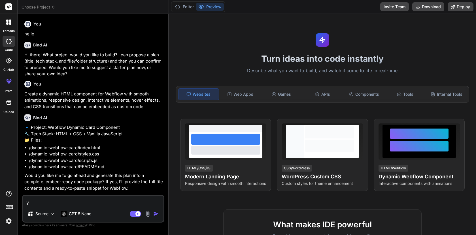
type textarea "x"
type textarea "yes"
type textarea "x"
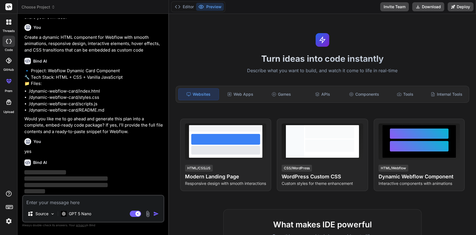
scroll to position [69, 0]
